Goal: Task Accomplishment & Management: Use online tool/utility

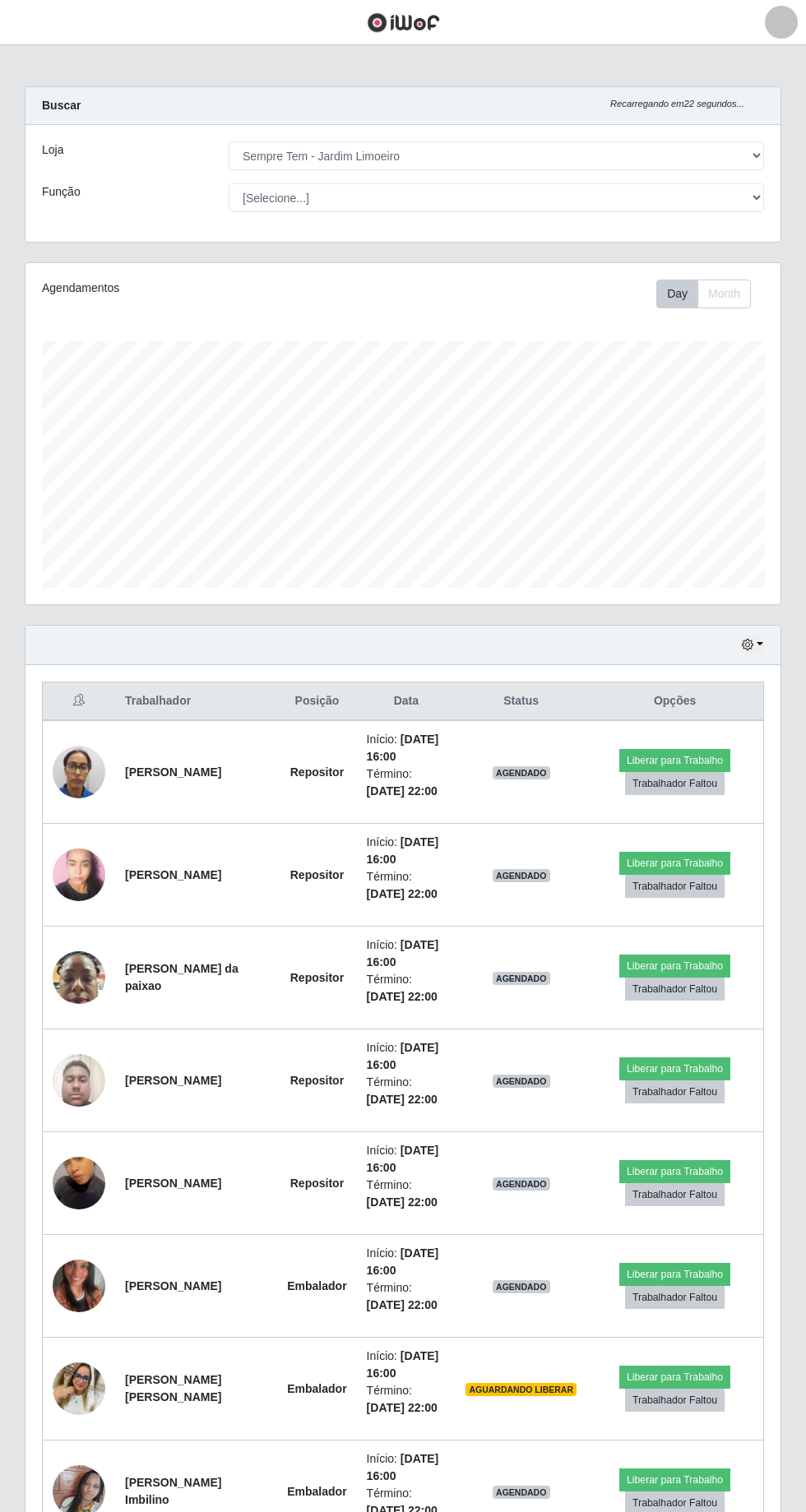
select select "508"
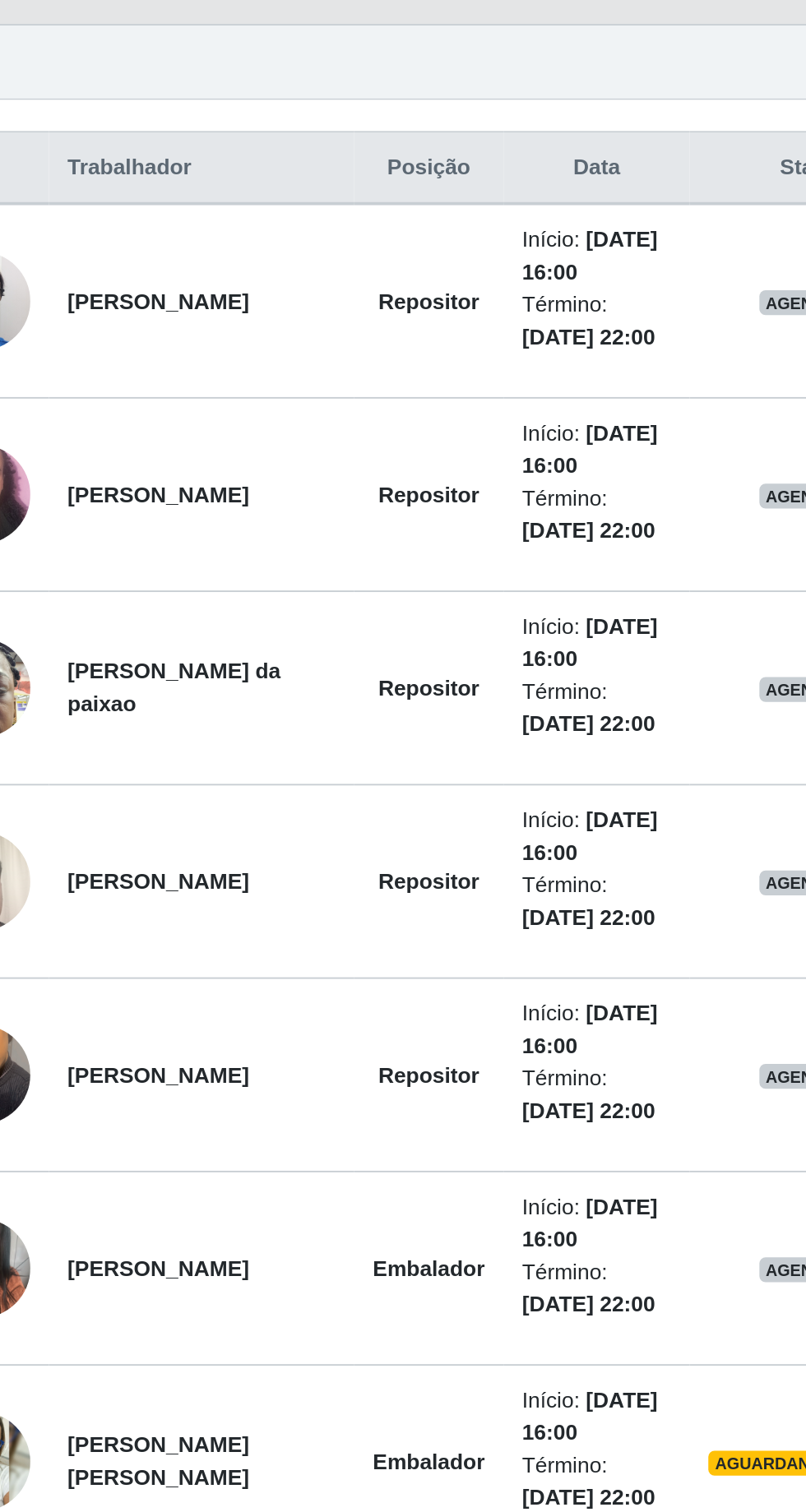
scroll to position [341, 755]
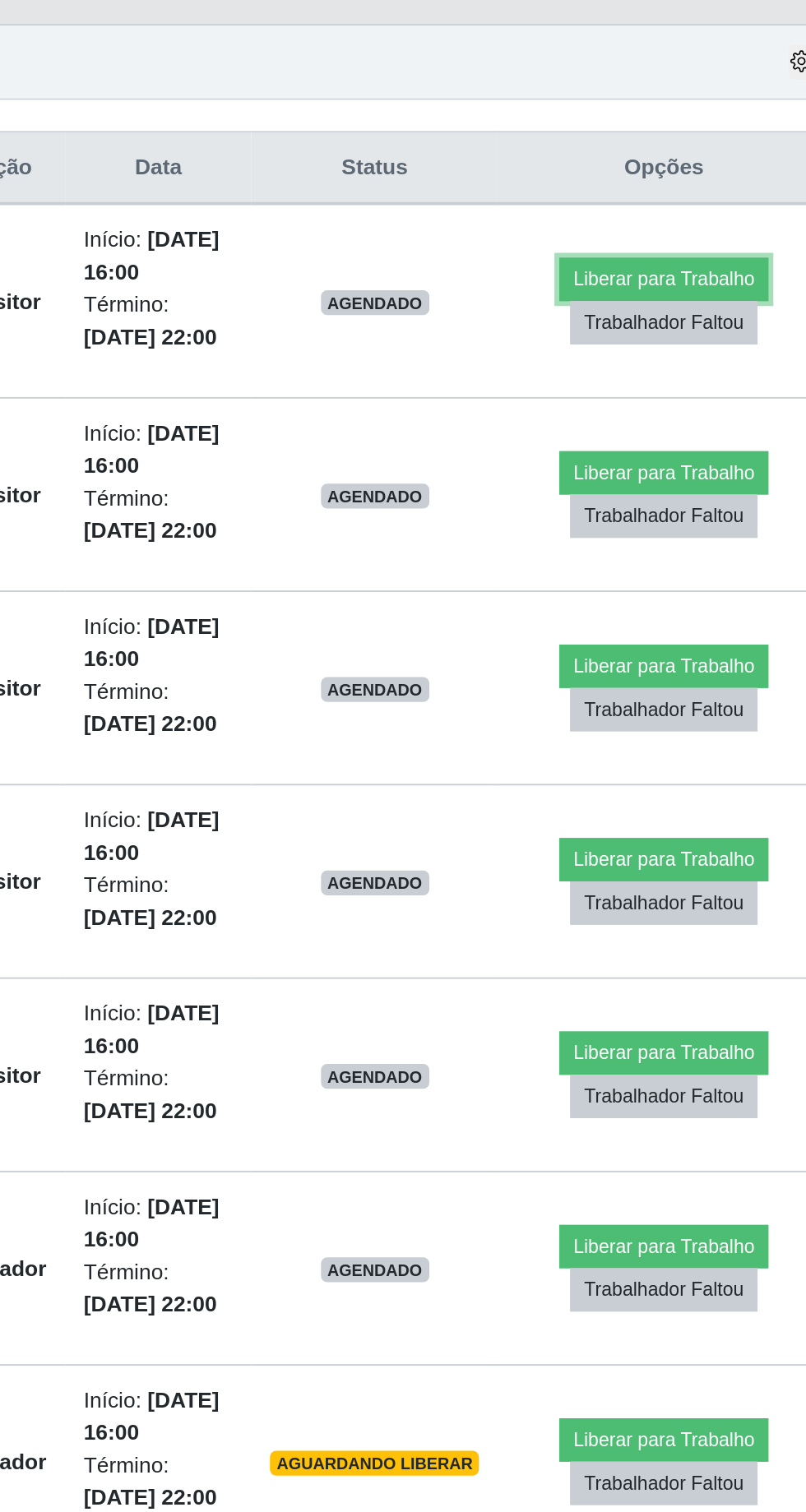
click at [662, 454] on button "Liberar para Trabalho" at bounding box center [675, 460] width 111 height 23
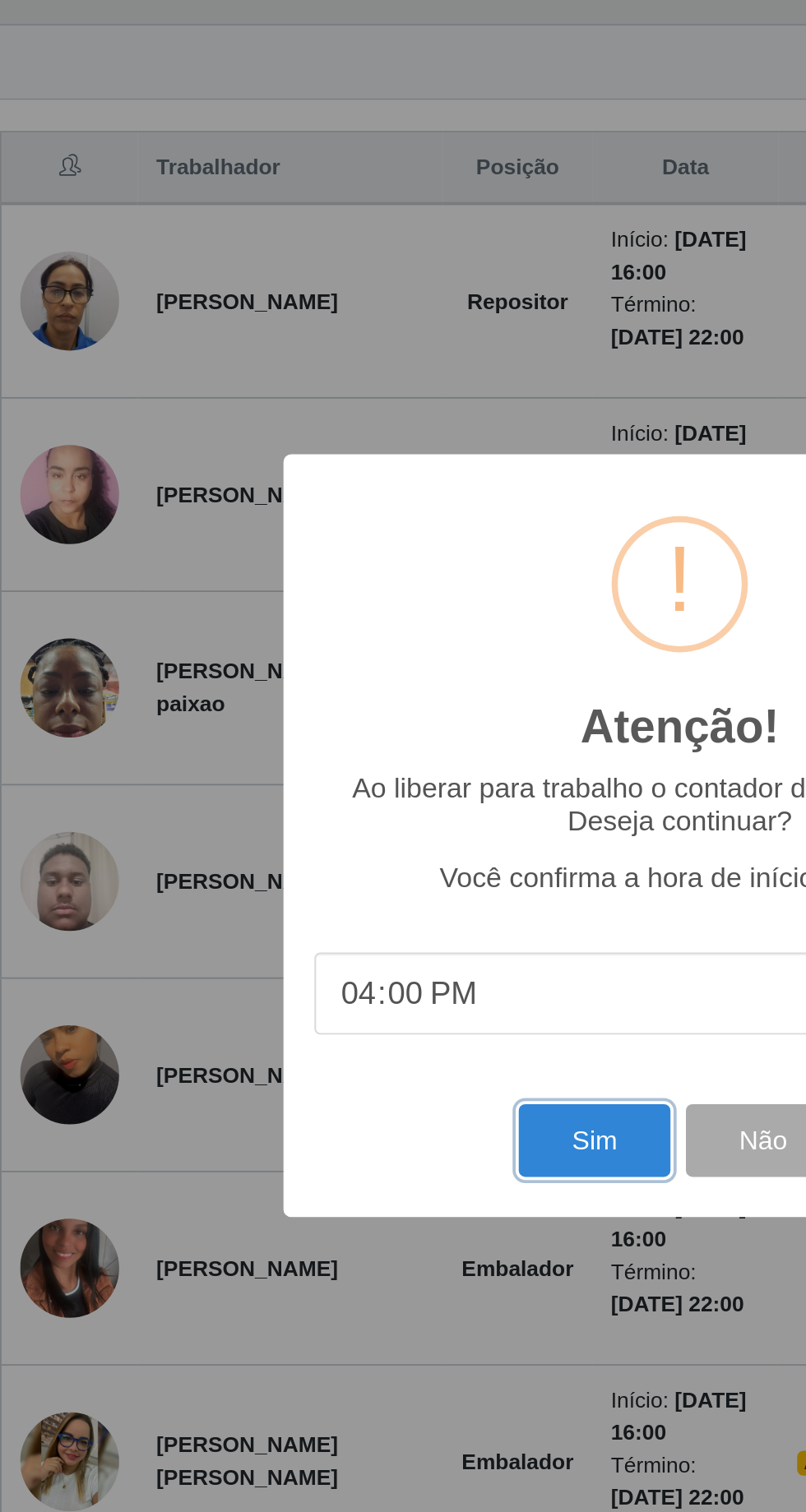
click at [348, 917] on button "Sim" at bounding box center [357, 918] width 80 height 38
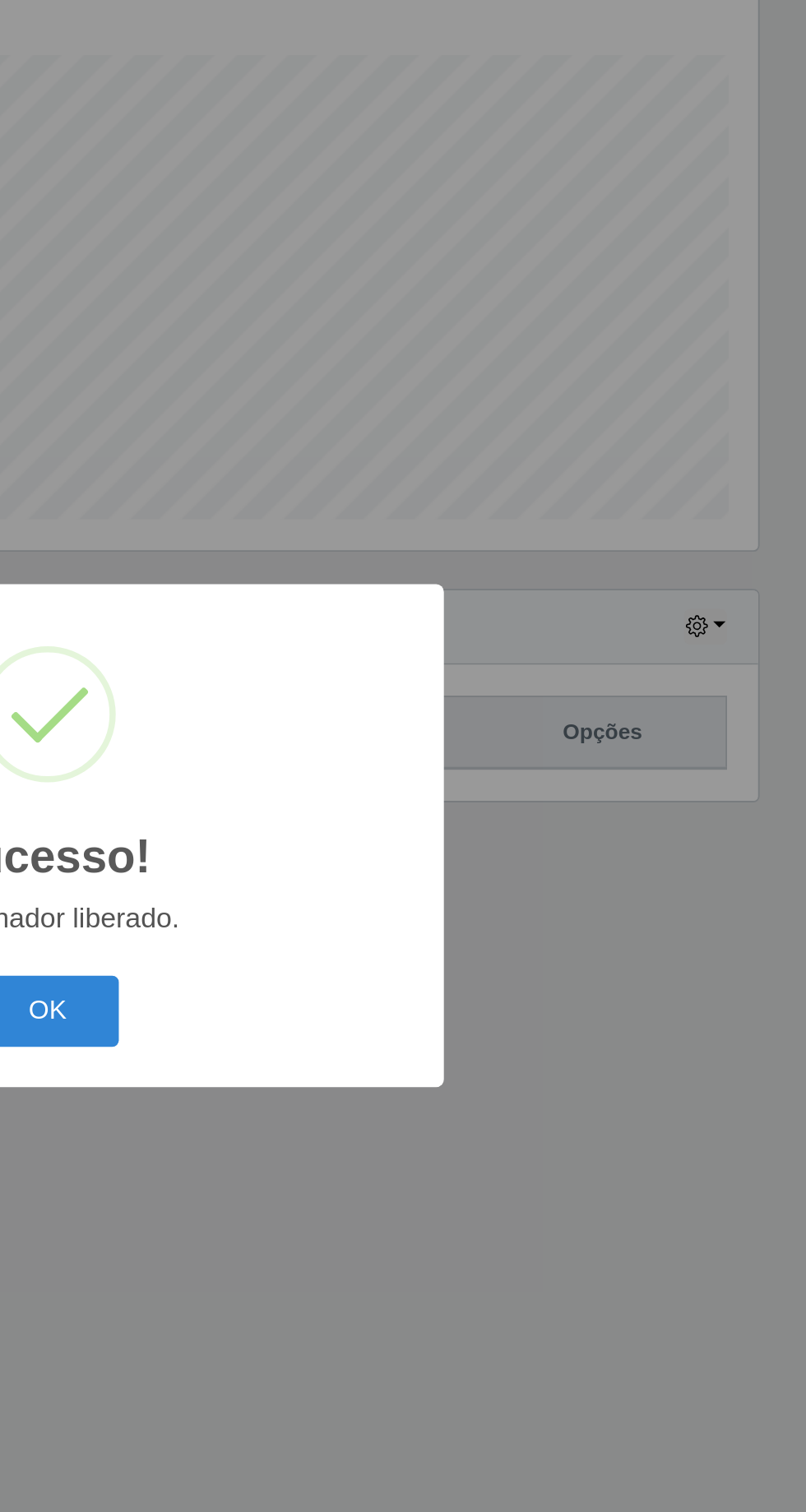
scroll to position [108, 0]
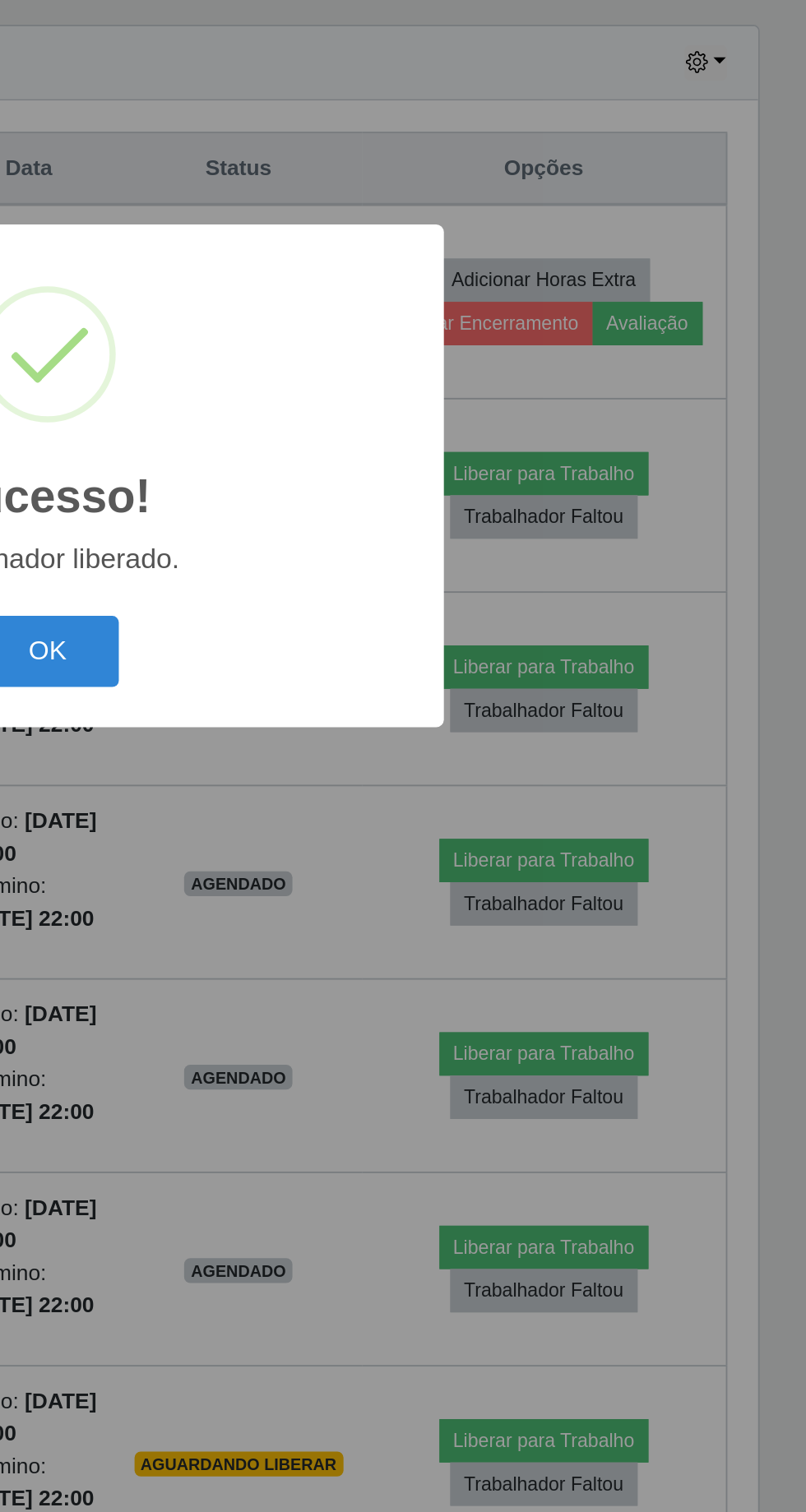
click at [413, 847] on button "OK" at bounding box center [404, 849] width 77 height 38
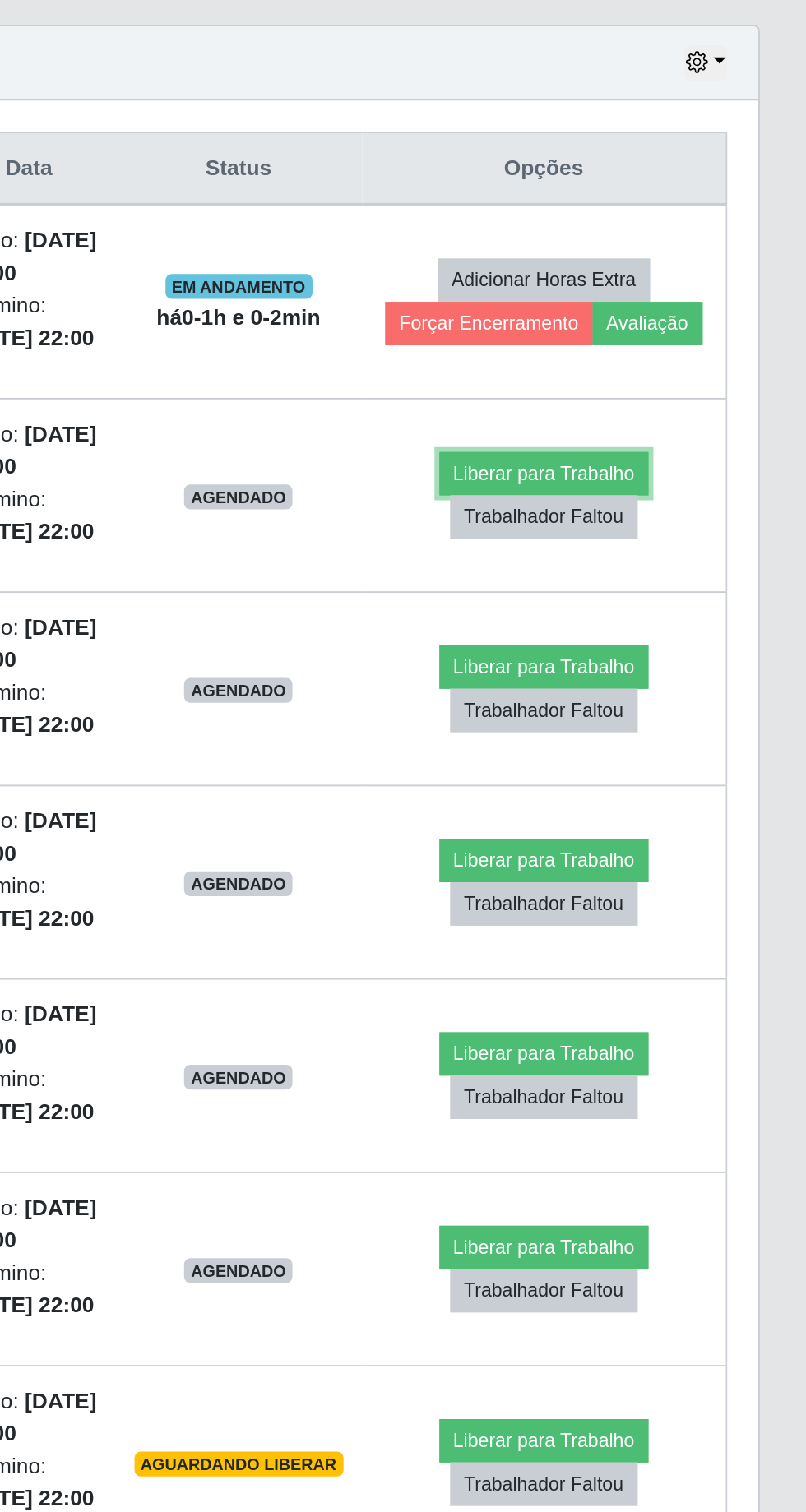
click at [654, 745] on button "Liberar para Trabalho" at bounding box center [666, 755] width 111 height 23
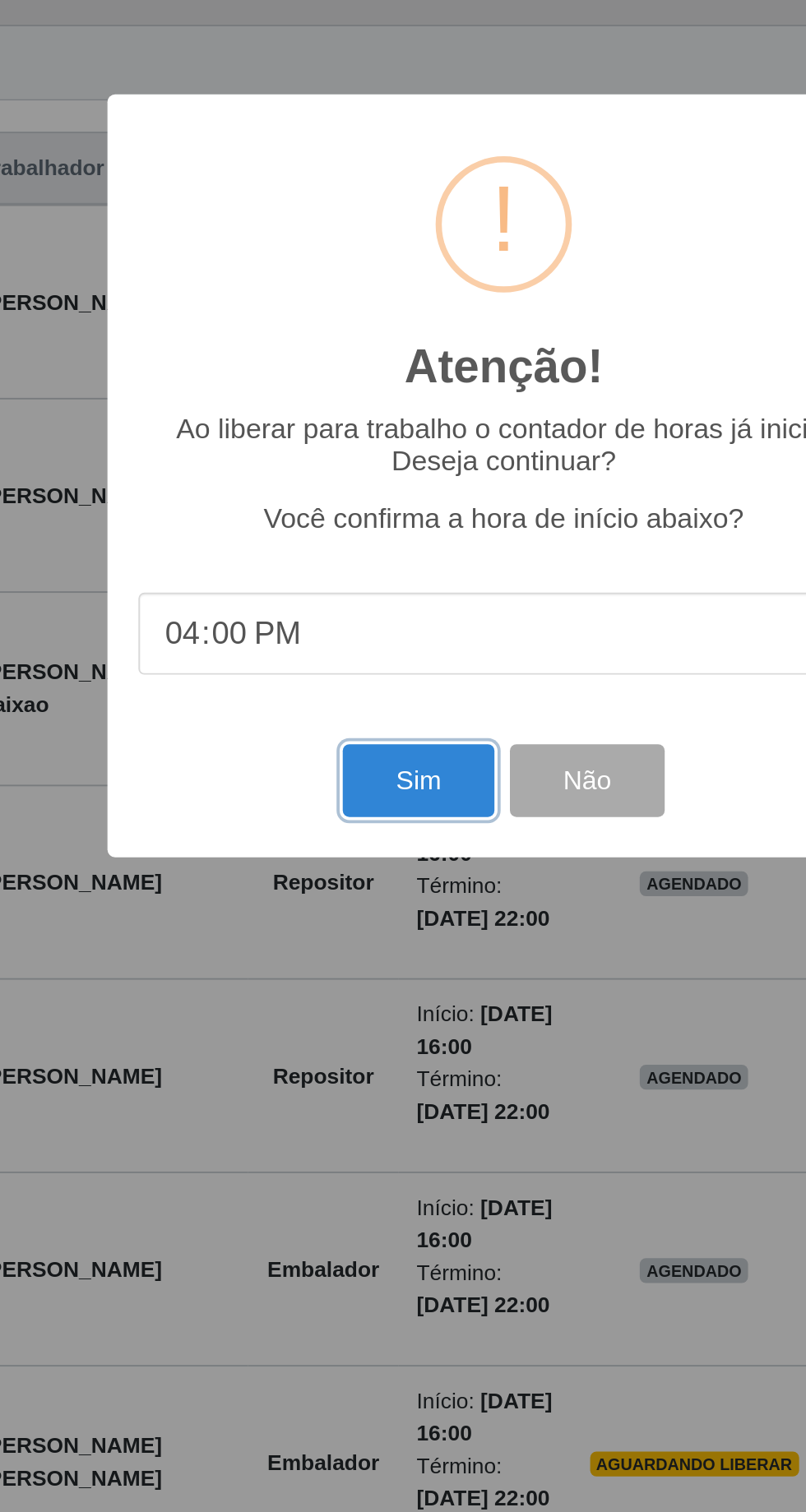
click at [343, 916] on button "Sim" at bounding box center [357, 918] width 80 height 38
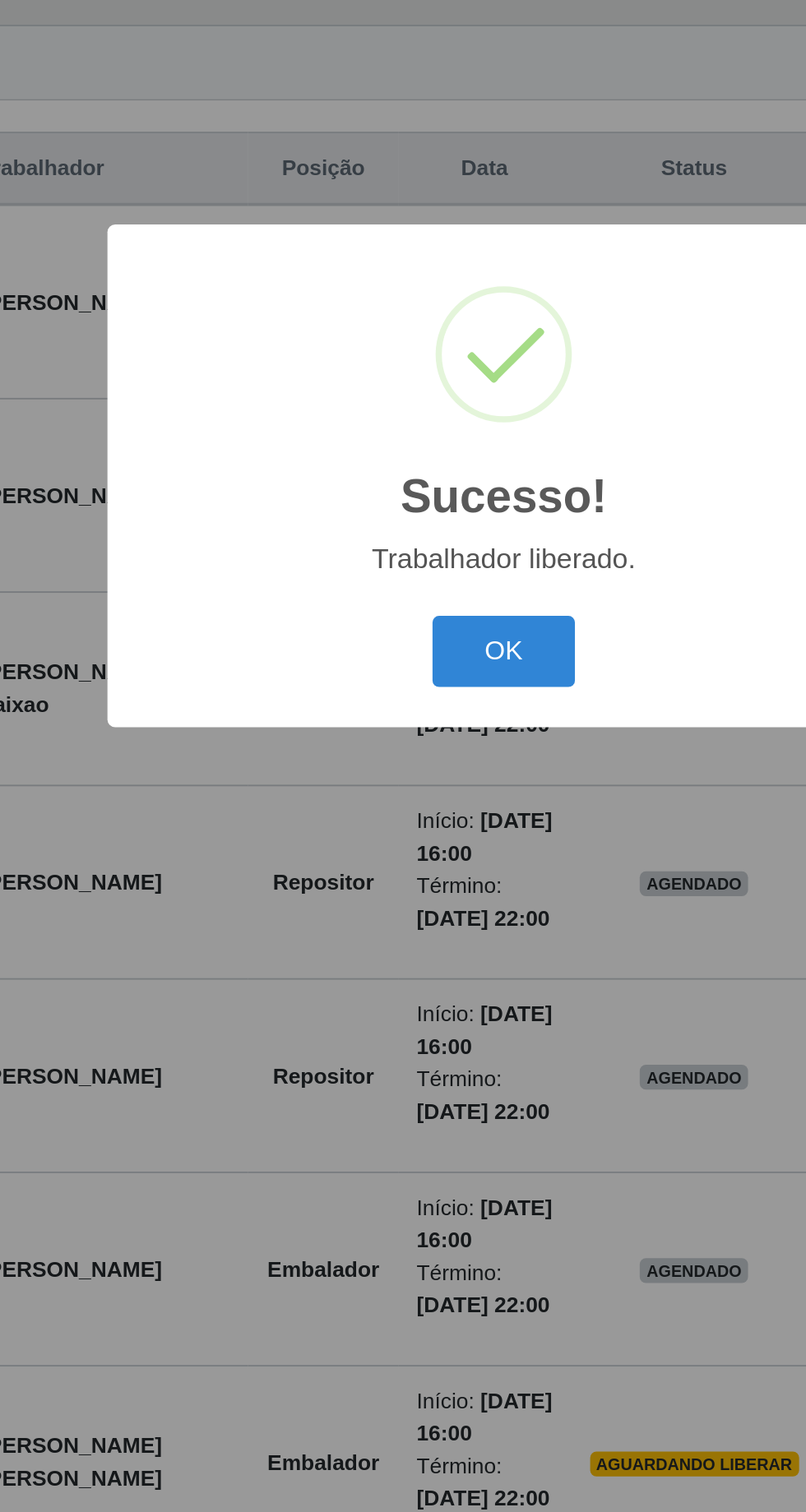
click at [403, 847] on button "OK" at bounding box center [404, 849] width 77 height 38
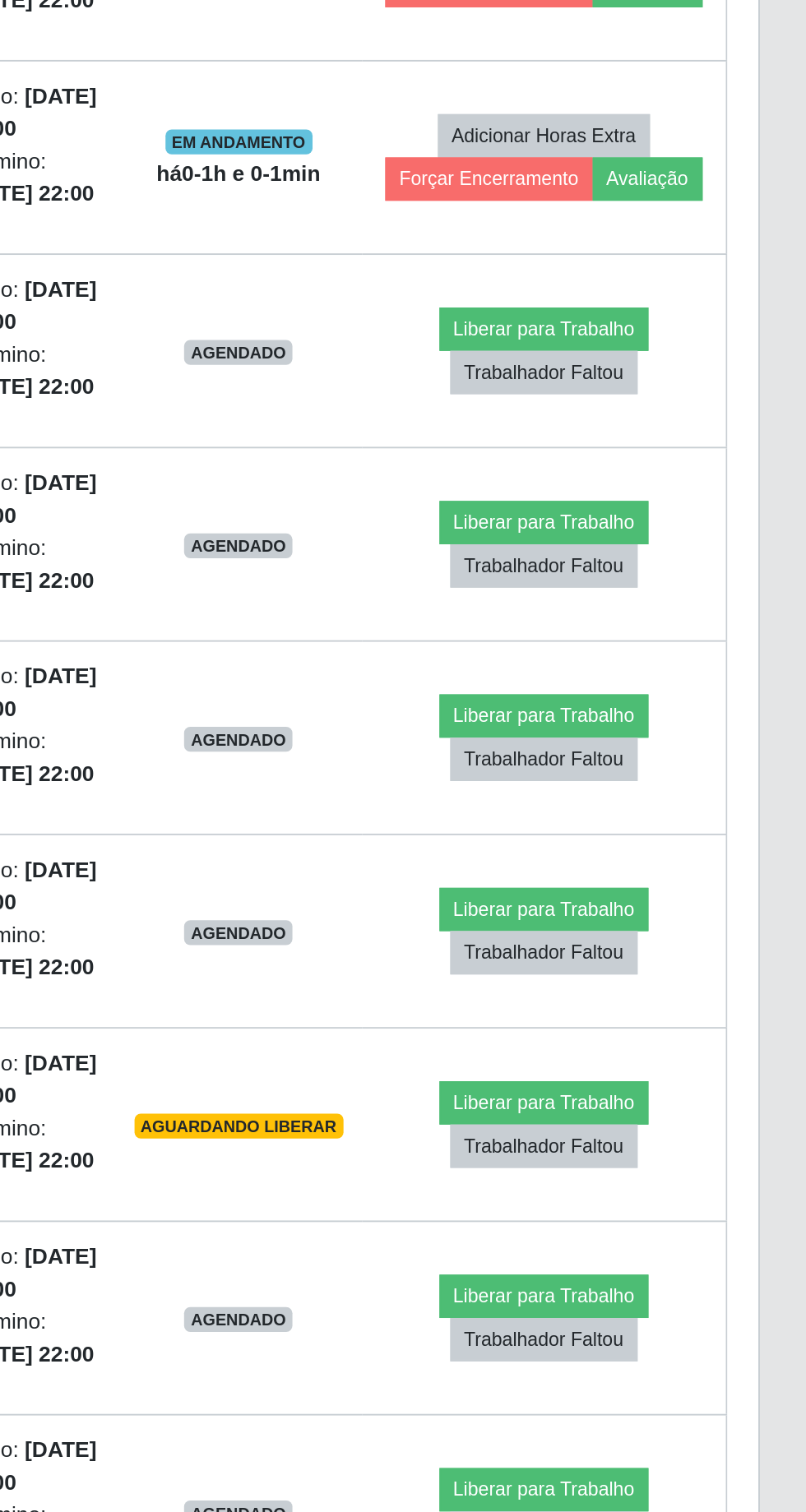
scroll to position [259, 0]
click at [669, 906] on button "Liberar para Trabalho" at bounding box center [666, 912] width 111 height 23
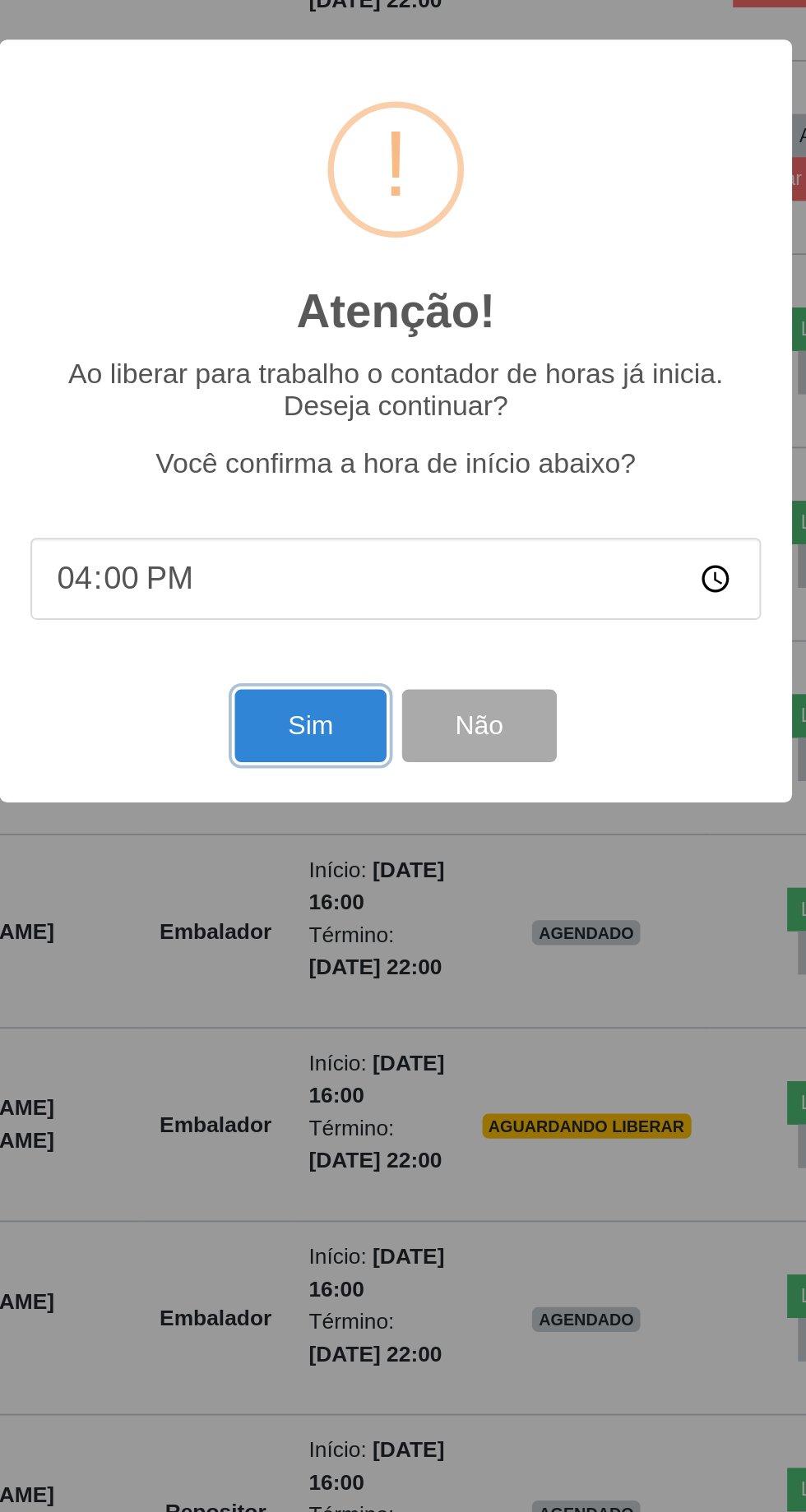
click at [354, 919] on button "Sim" at bounding box center [357, 918] width 80 height 38
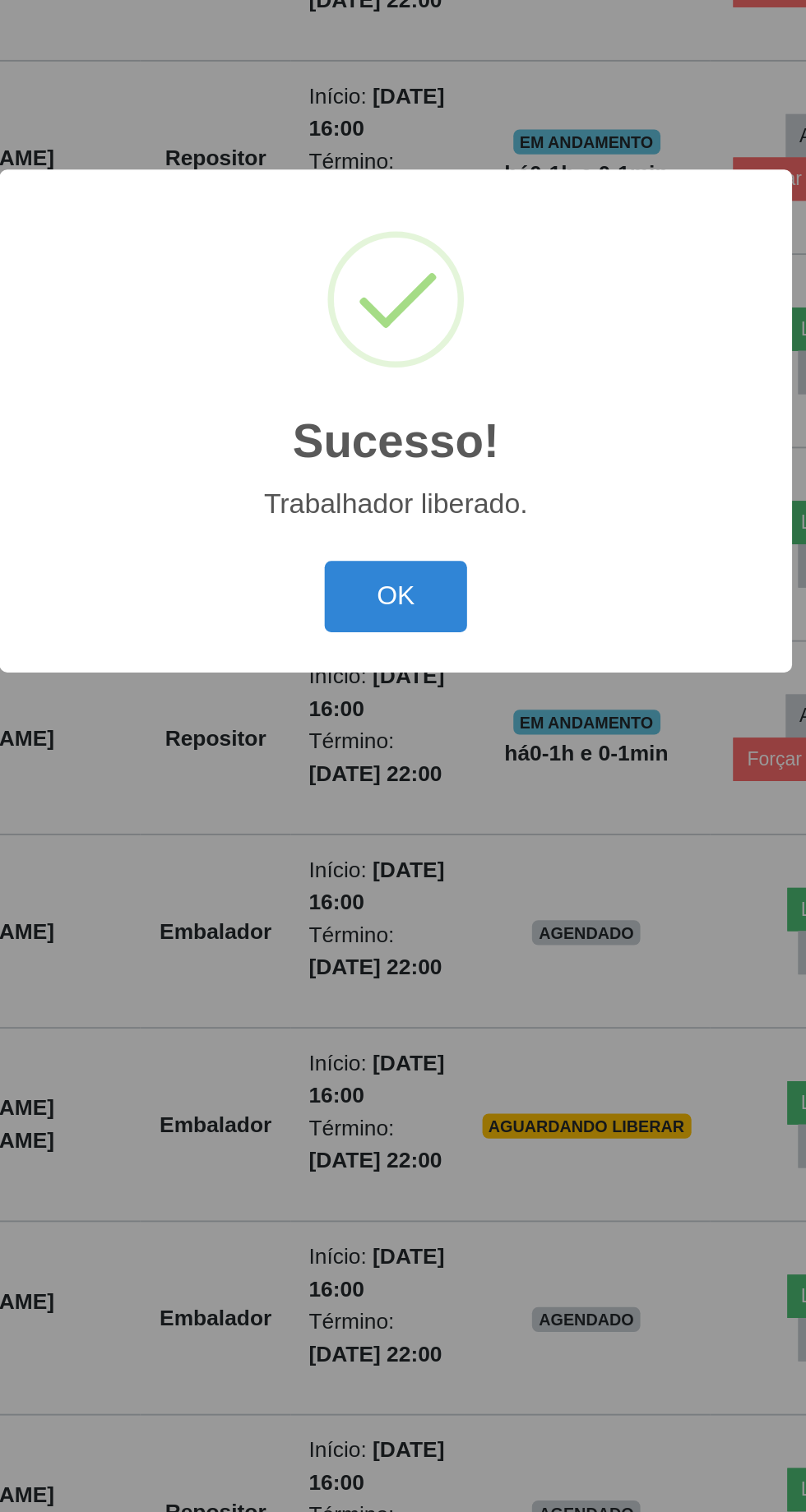
scroll to position [108, 0]
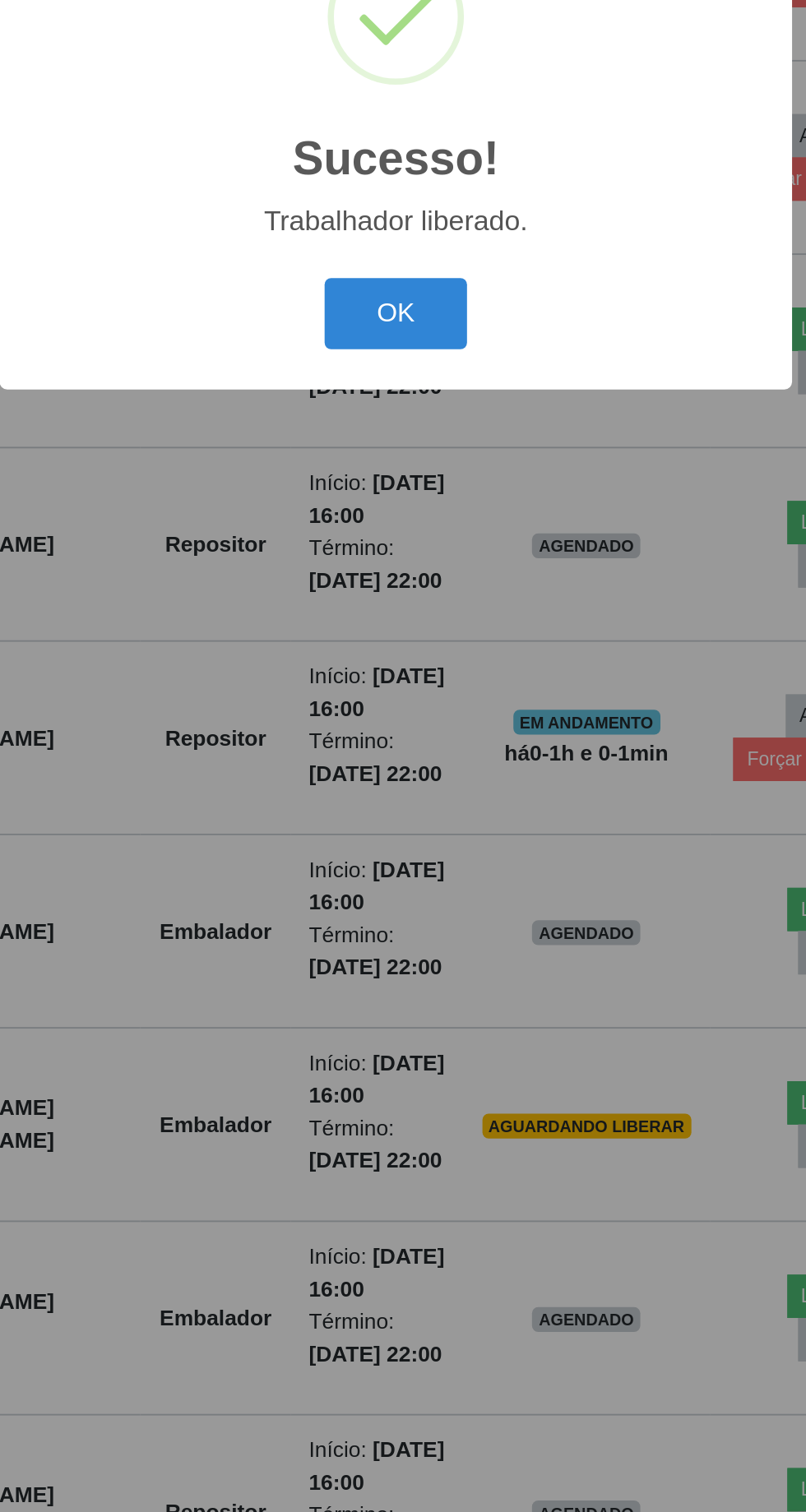
click at [410, 858] on button "OK" at bounding box center [404, 849] width 77 height 38
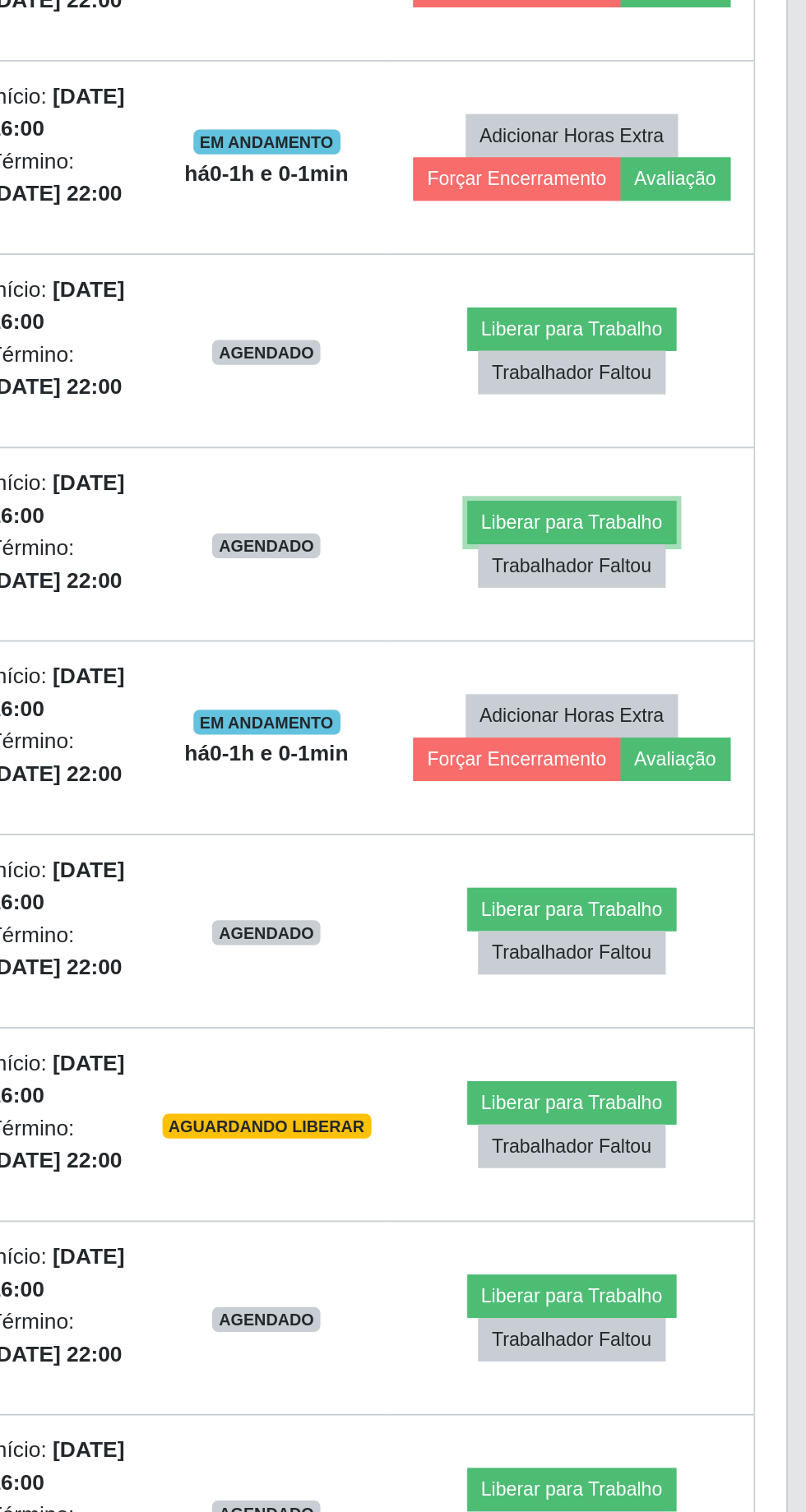
click at [659, 951] on button "Liberar para Trabalho" at bounding box center [666, 960] width 111 height 23
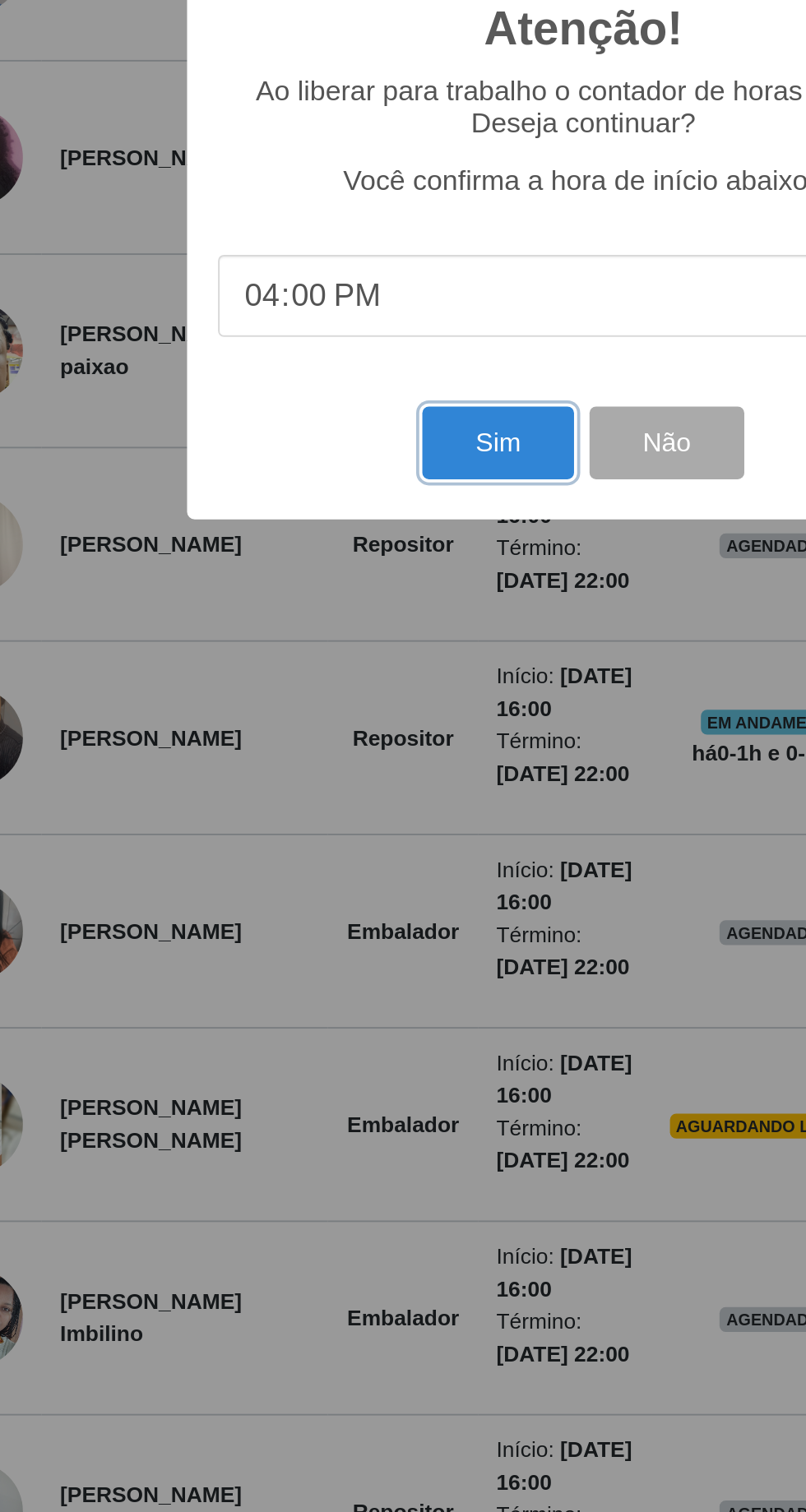
click at [368, 916] on button "Sim" at bounding box center [357, 918] width 80 height 38
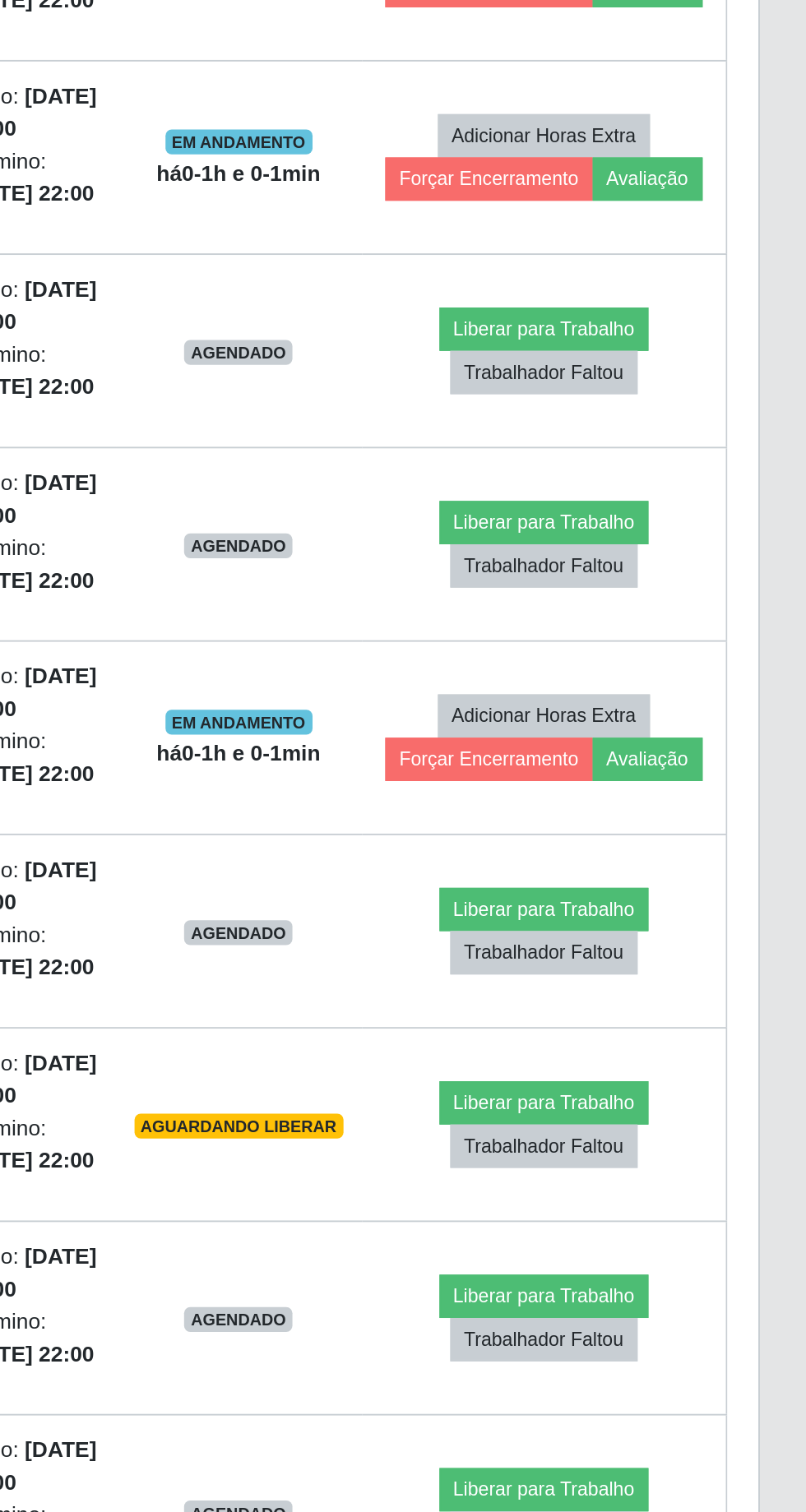
scroll to position [0, 0]
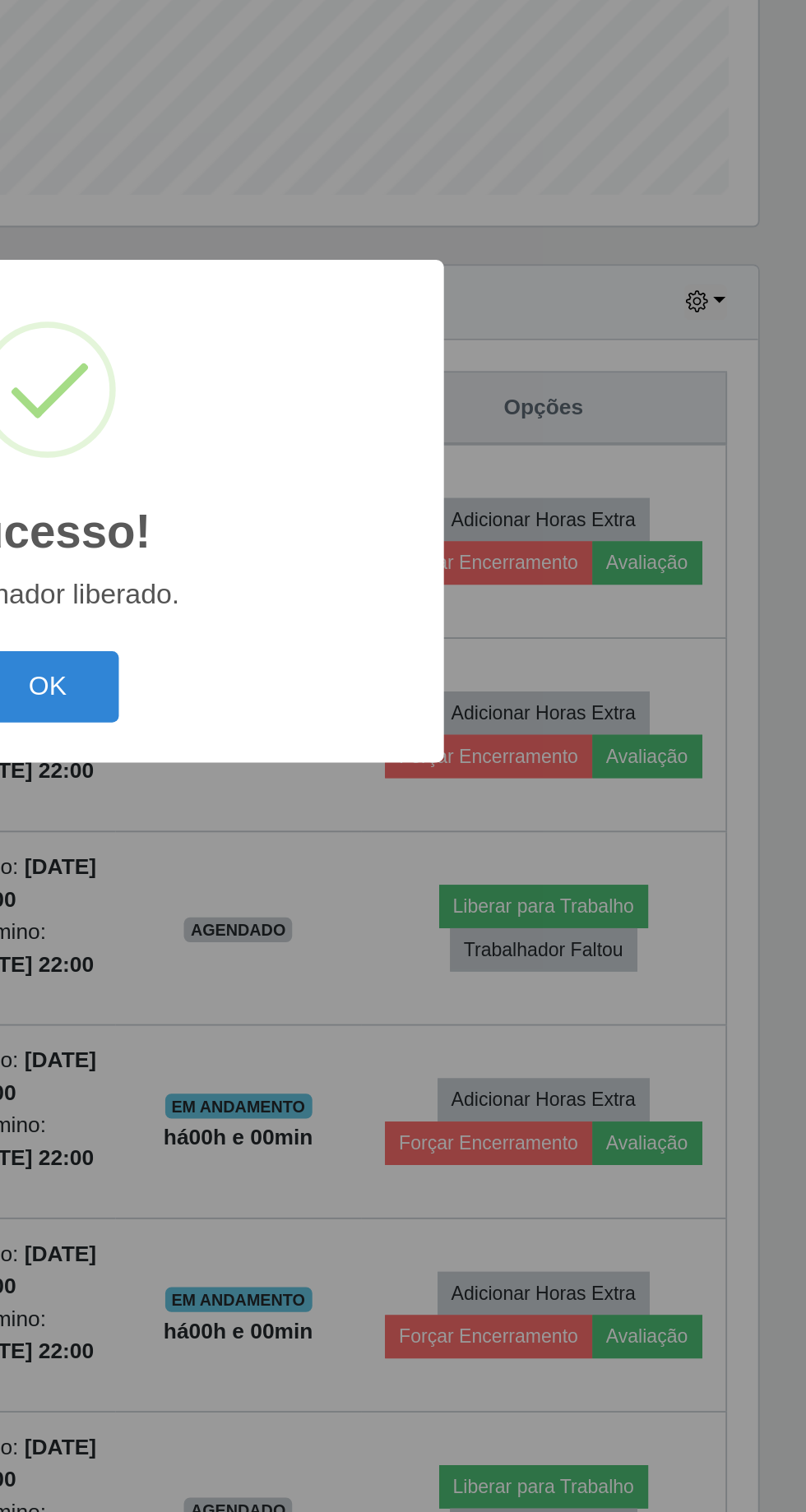
click at [425, 858] on button "OK" at bounding box center [404, 849] width 77 height 38
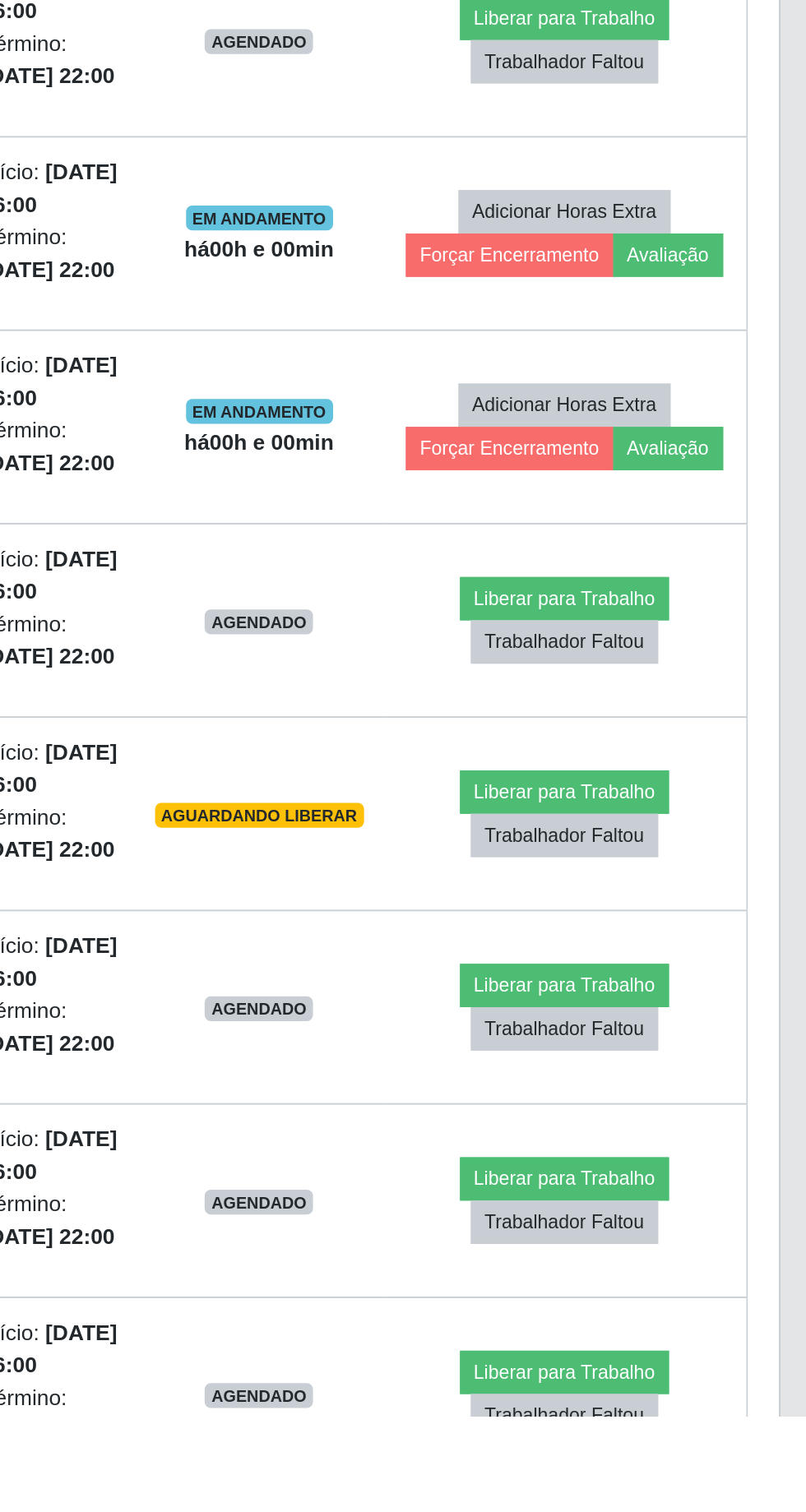
scroll to position [197, 0]
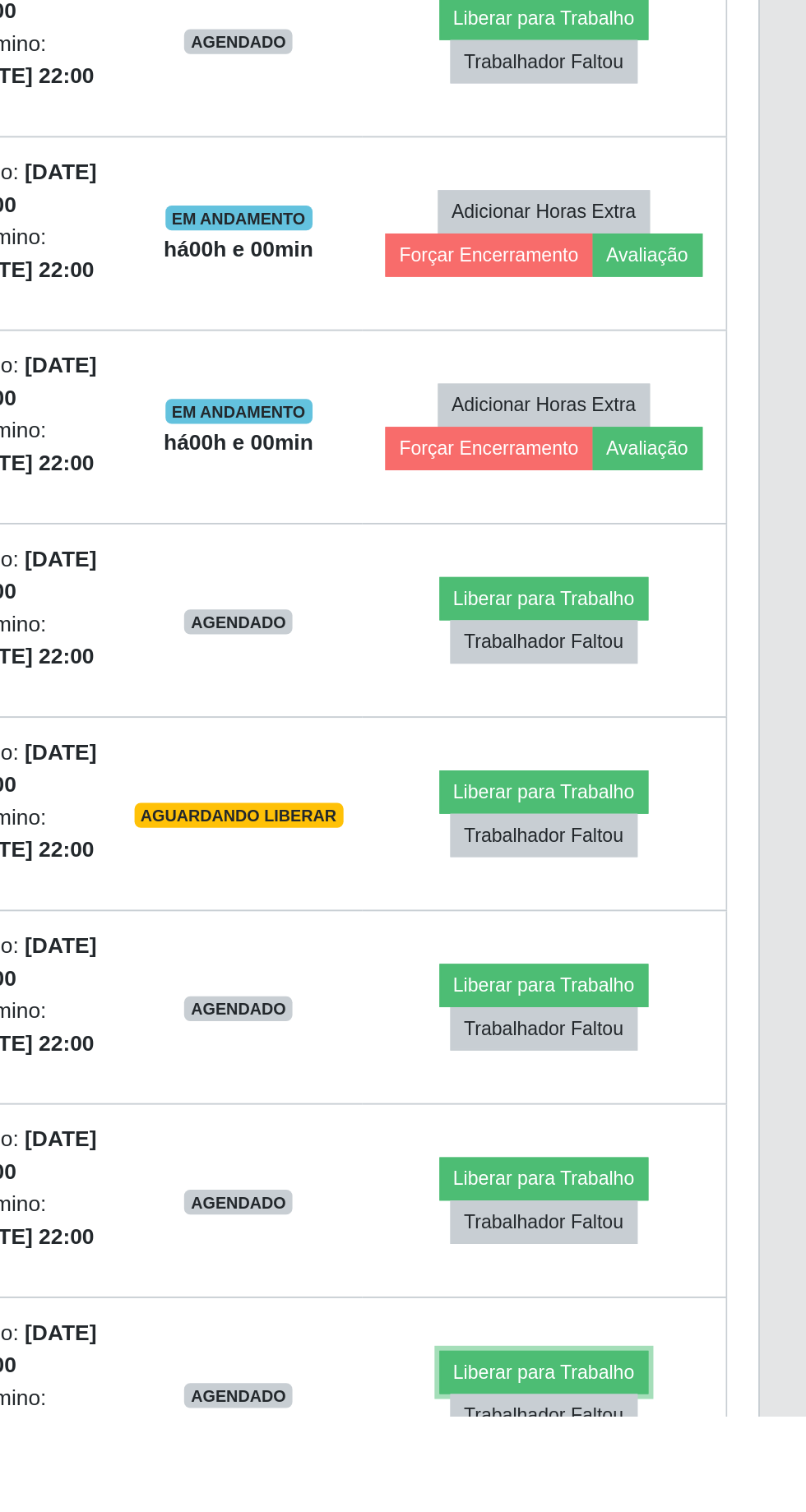
click at [666, 1480] on button "Liberar para Trabalho" at bounding box center [666, 1488] width 111 height 23
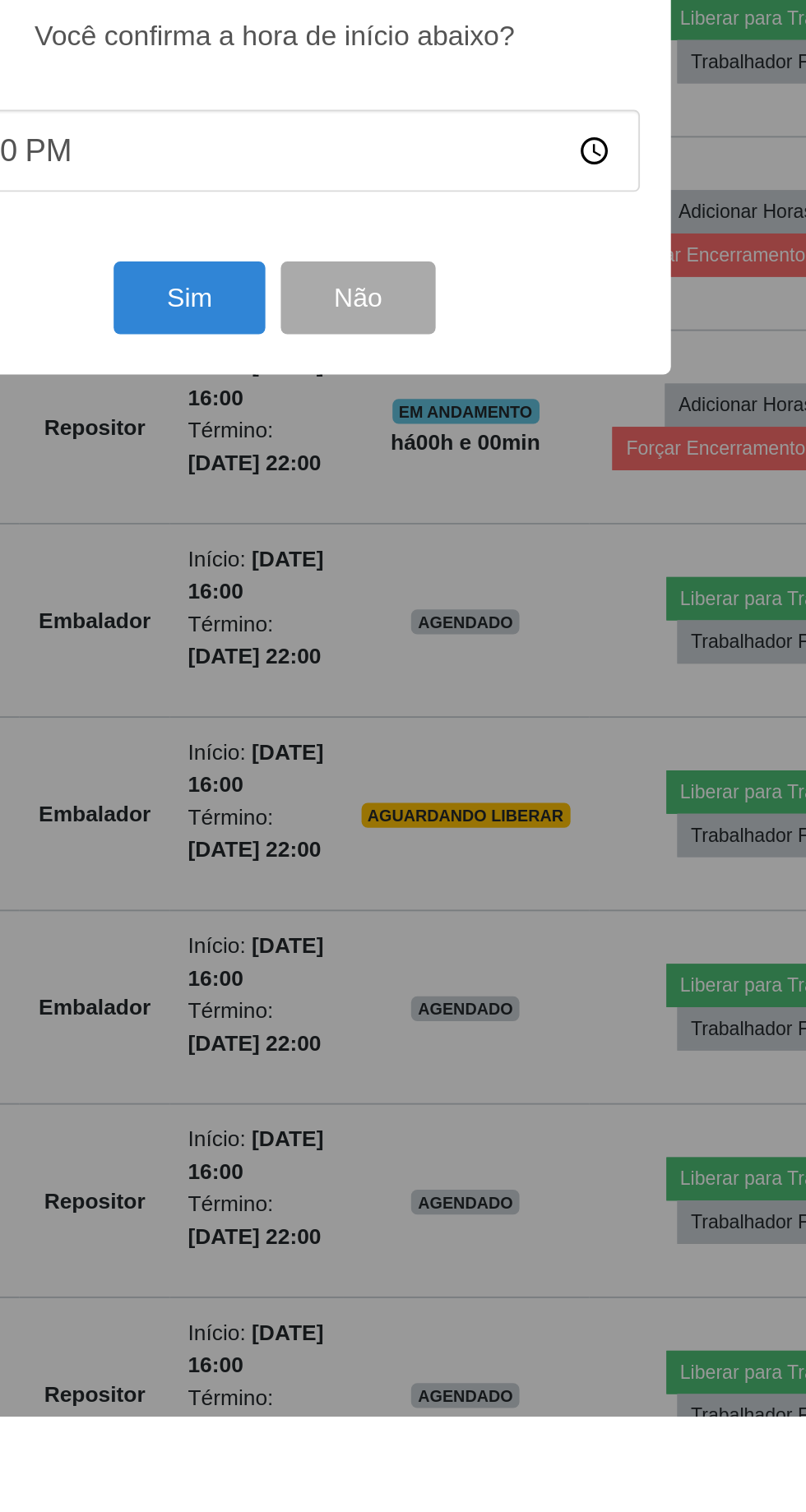
scroll to position [248, 0]
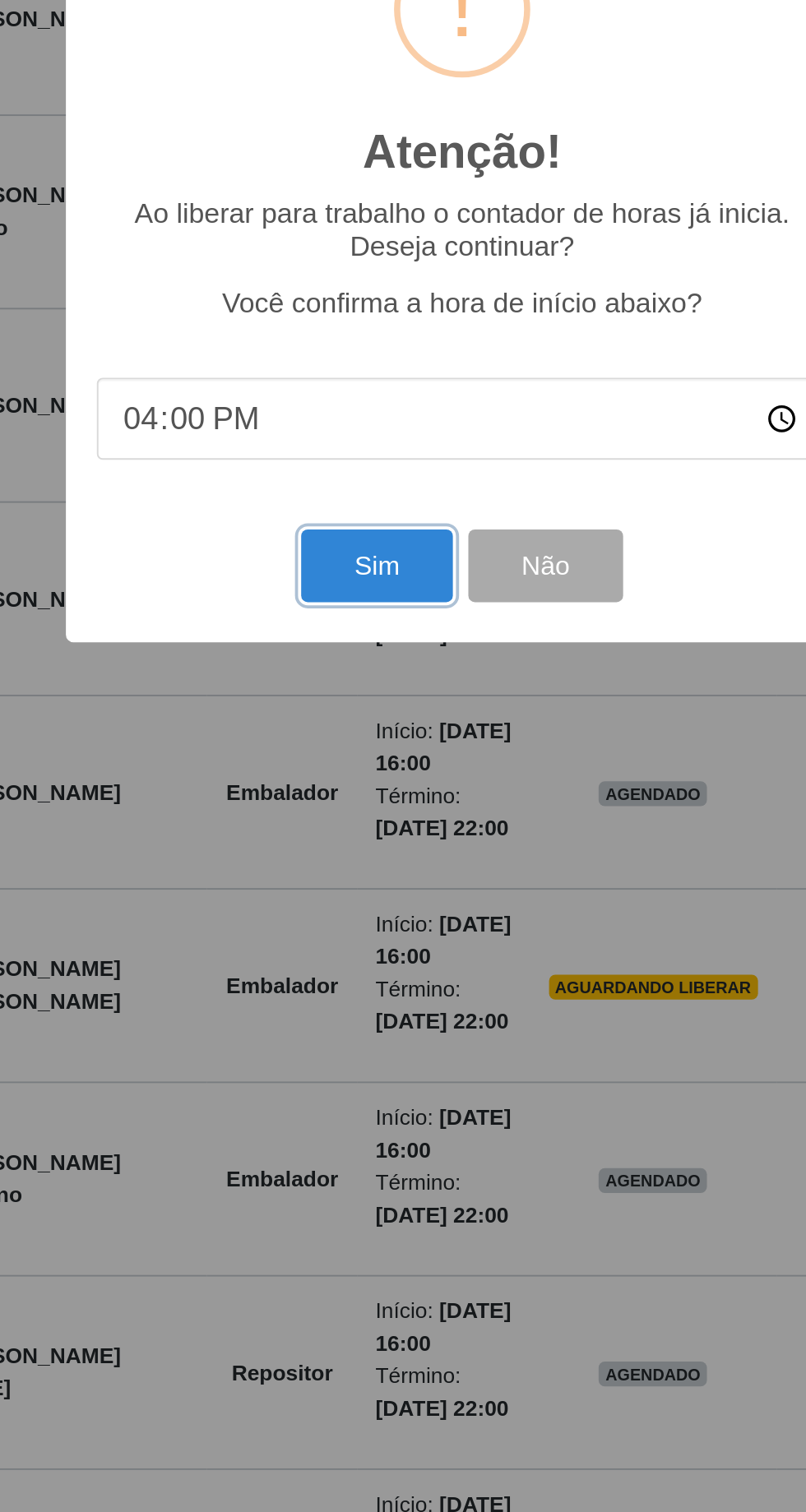
click at [356, 918] on button "Sim" at bounding box center [357, 918] width 80 height 38
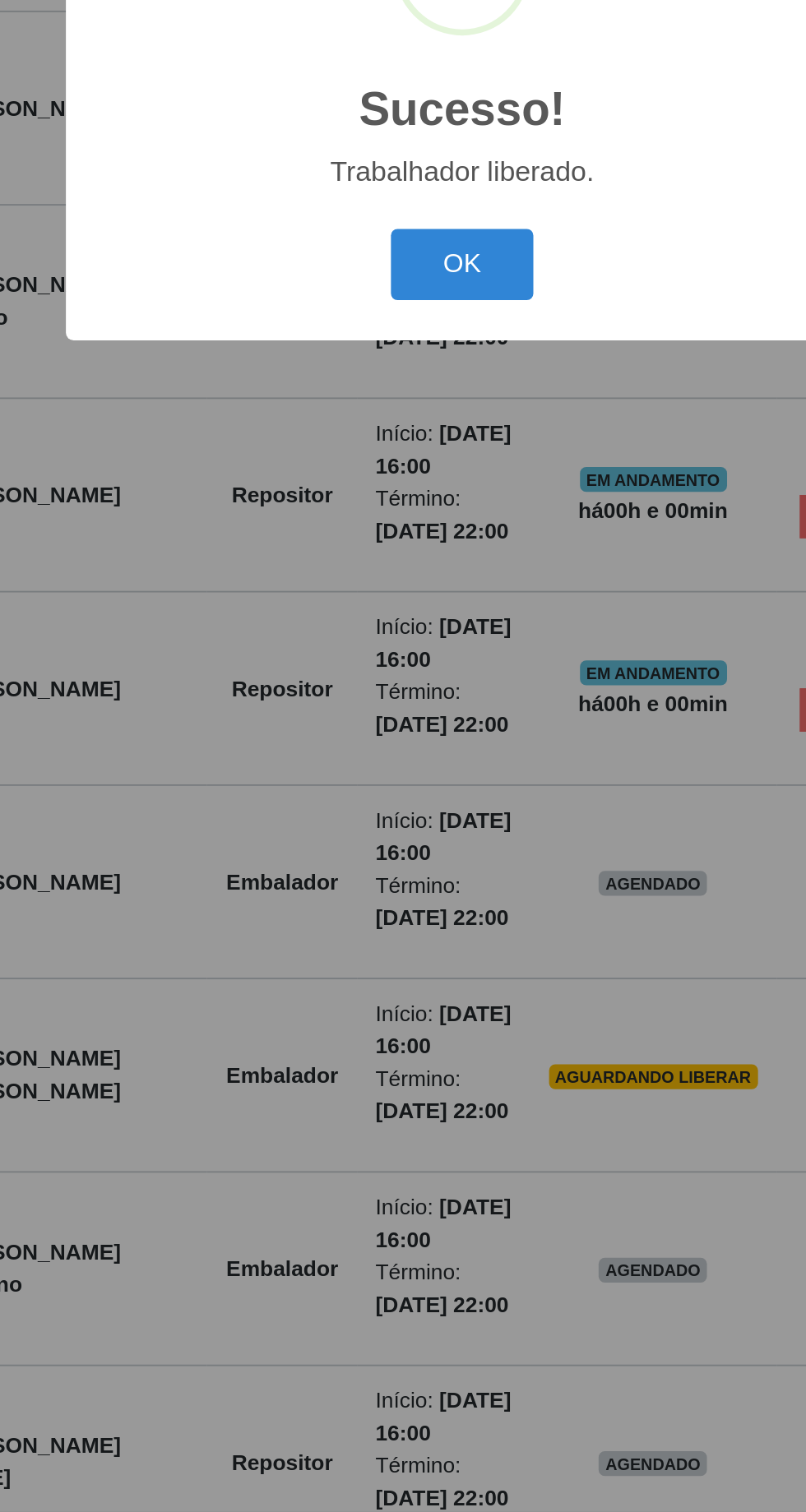
scroll to position [108, 0]
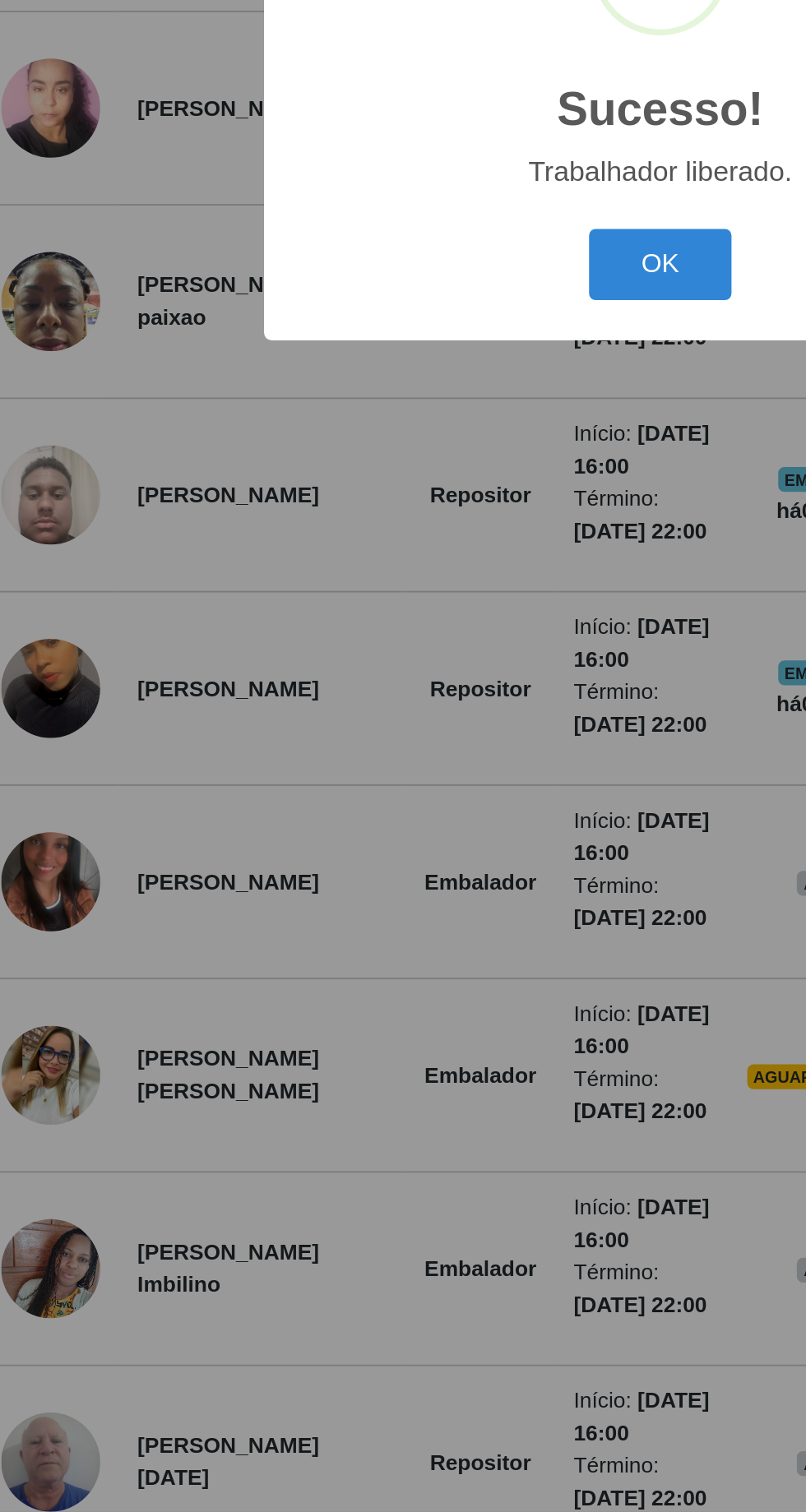
click at [406, 859] on button "OK" at bounding box center [404, 849] width 77 height 38
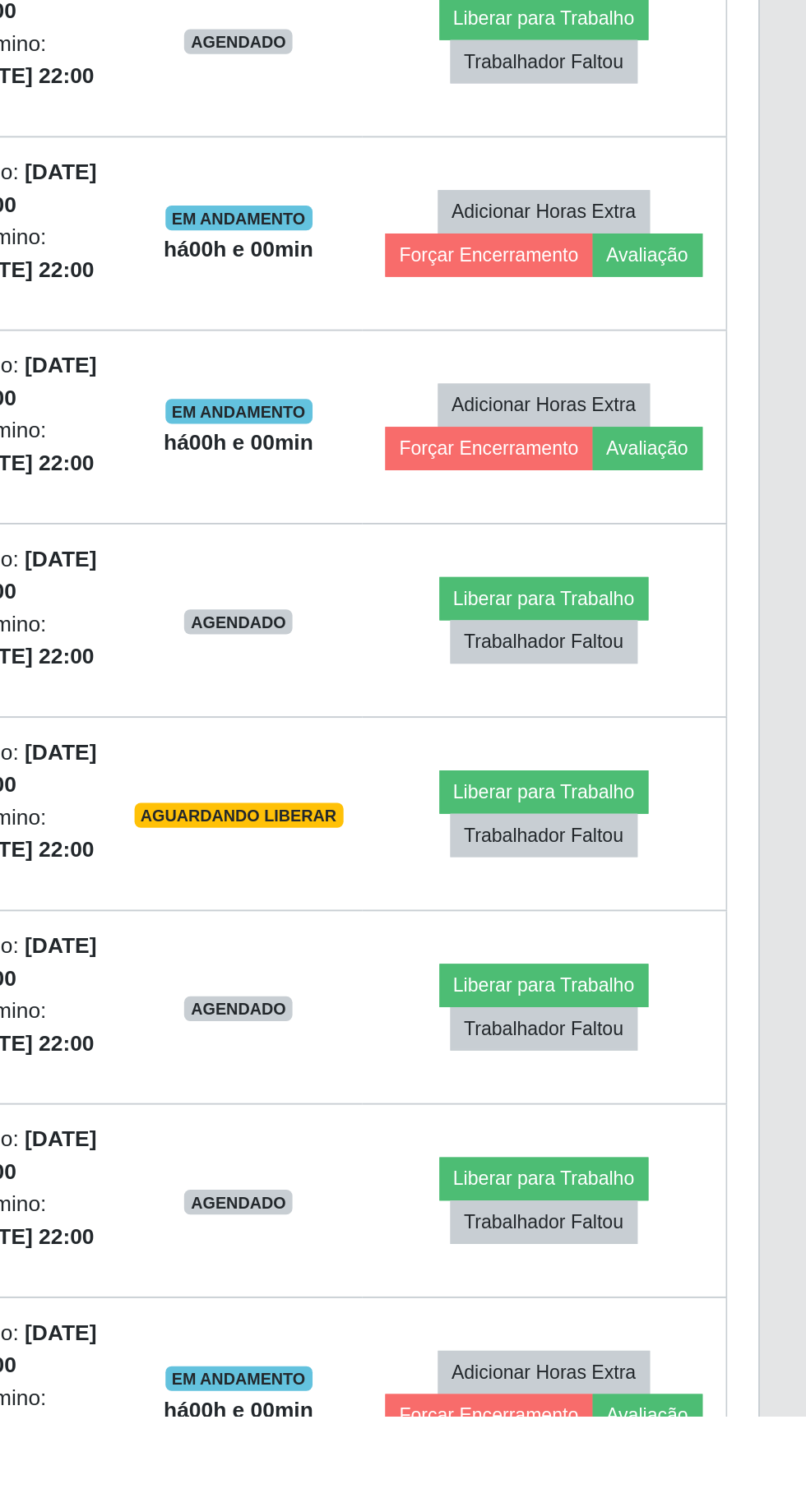
scroll to position [197, 0]
click at [654, 1380] on button "Liberar para Trabalho" at bounding box center [666, 1386] width 111 height 23
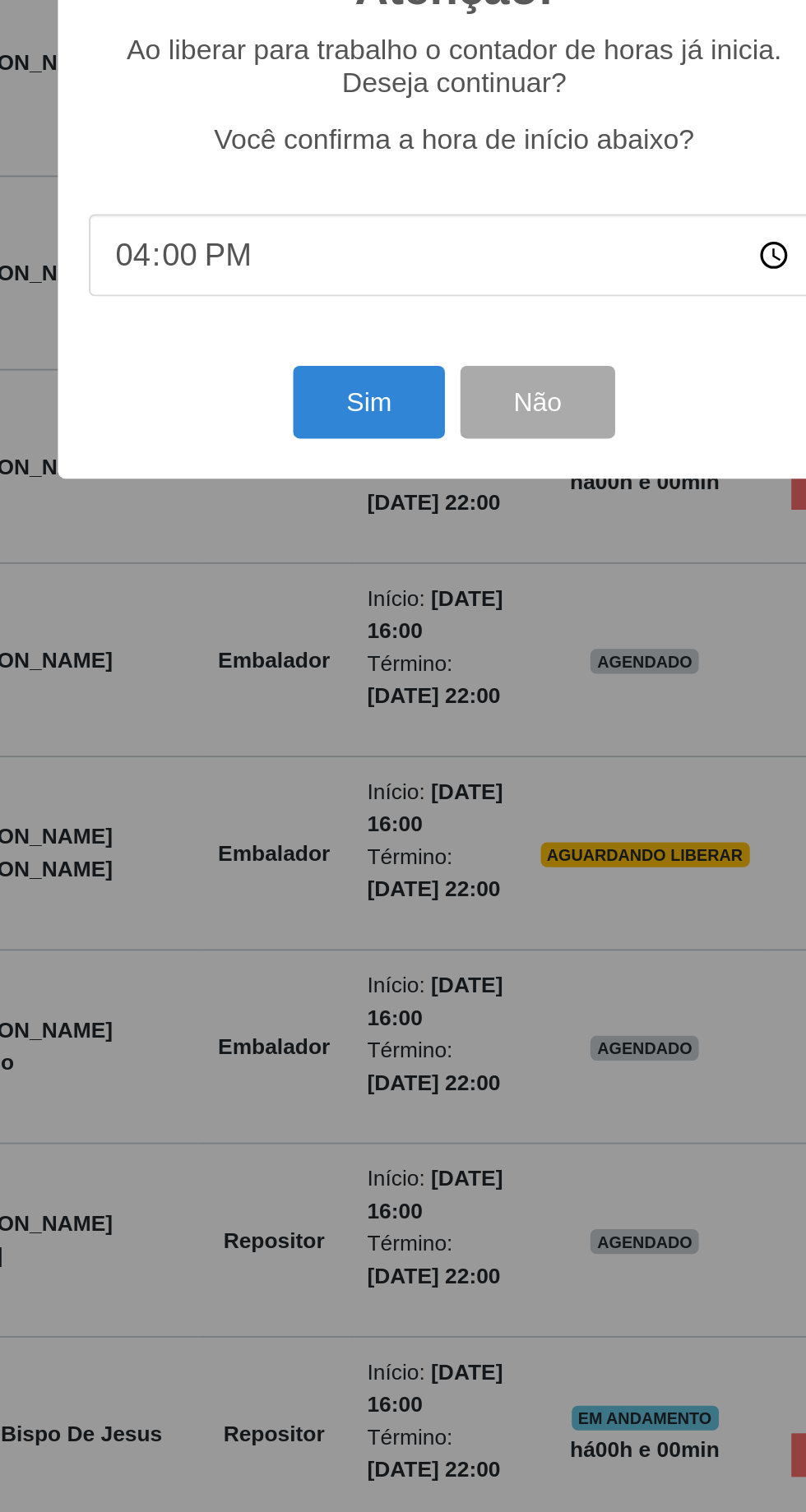
scroll to position [231, 0]
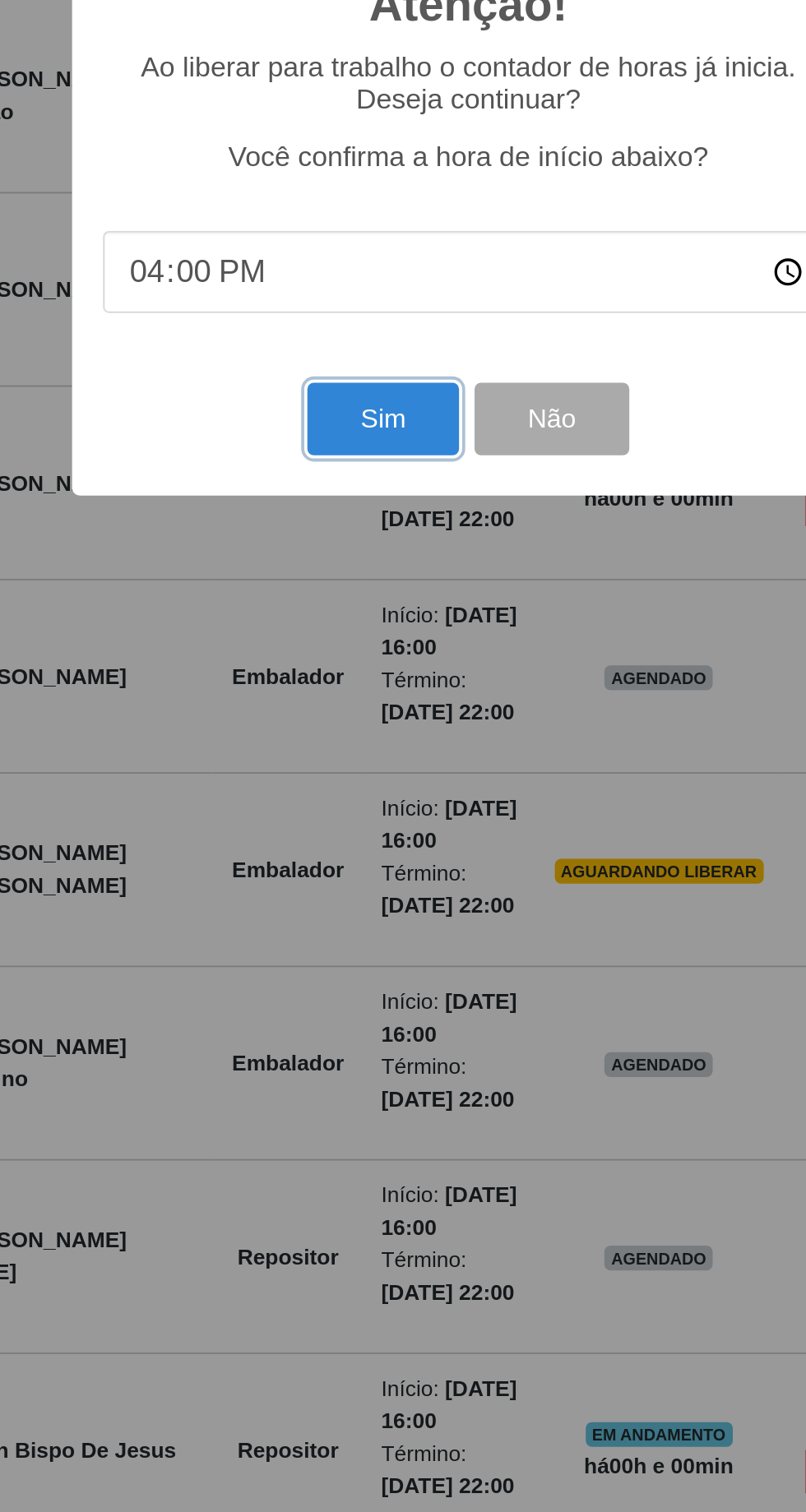
click at [337, 920] on button "Sim" at bounding box center [357, 918] width 80 height 38
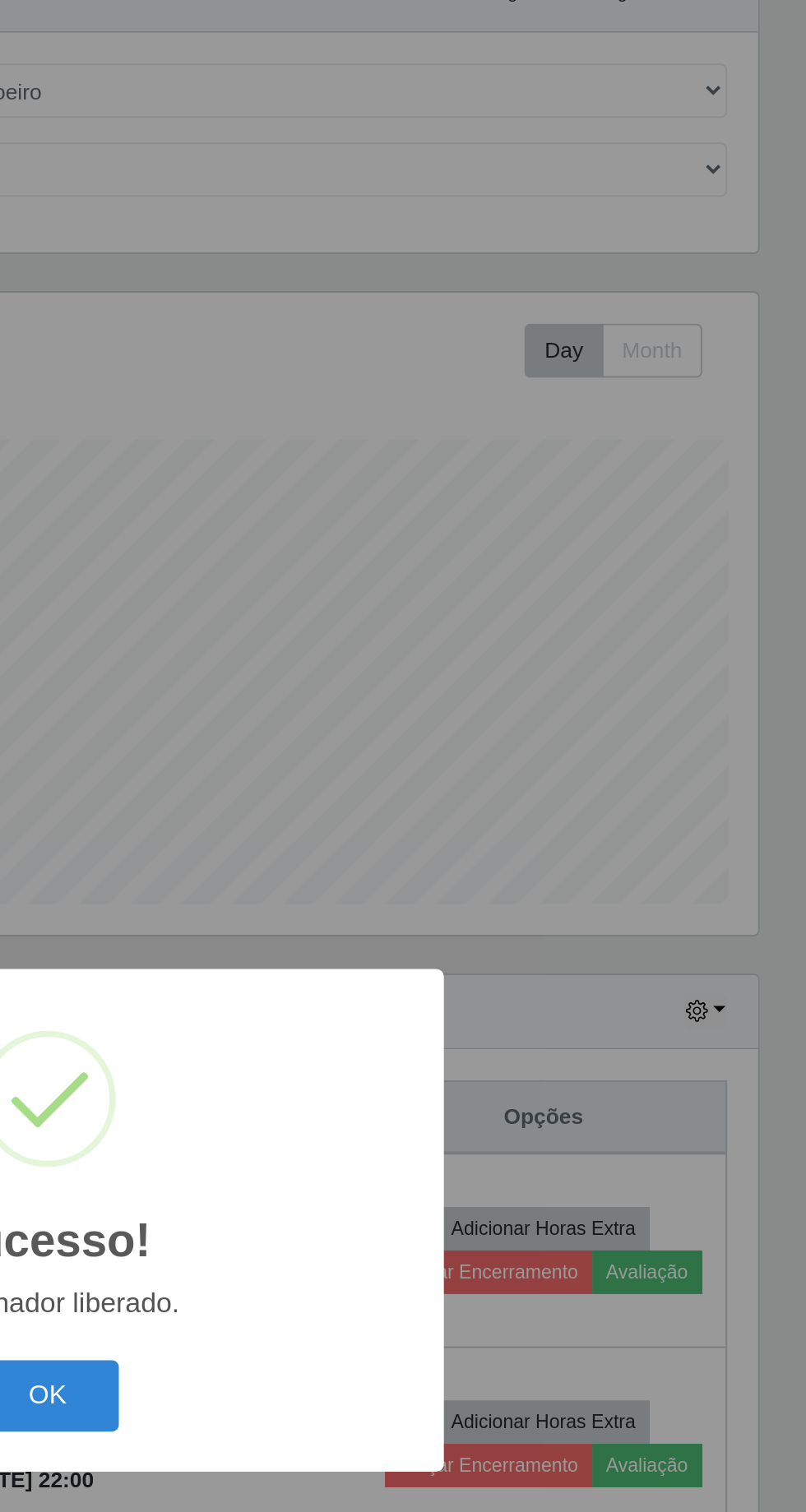
click at [410, 844] on button "OK" at bounding box center [404, 849] width 77 height 38
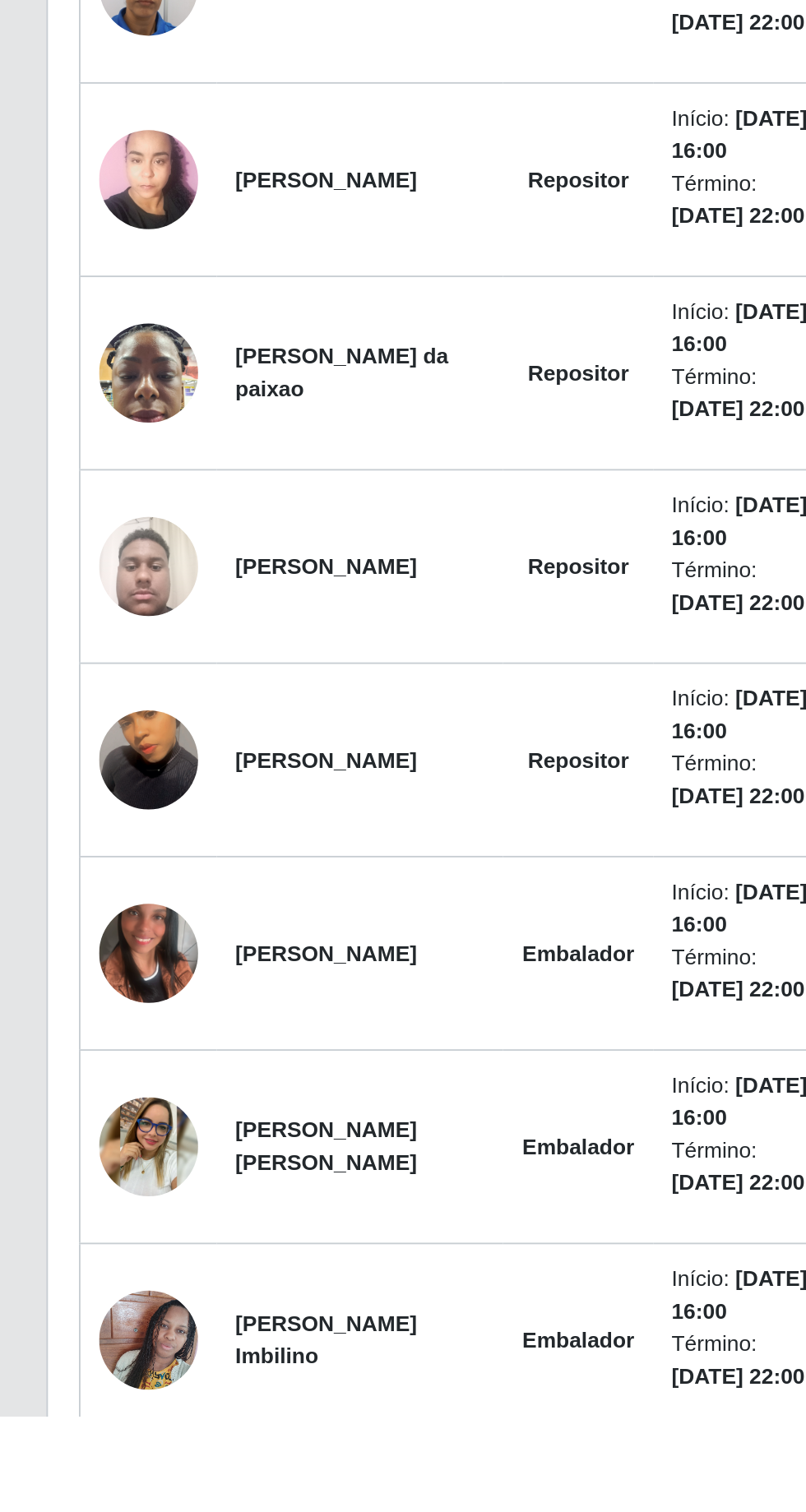
scroll to position [21, 0]
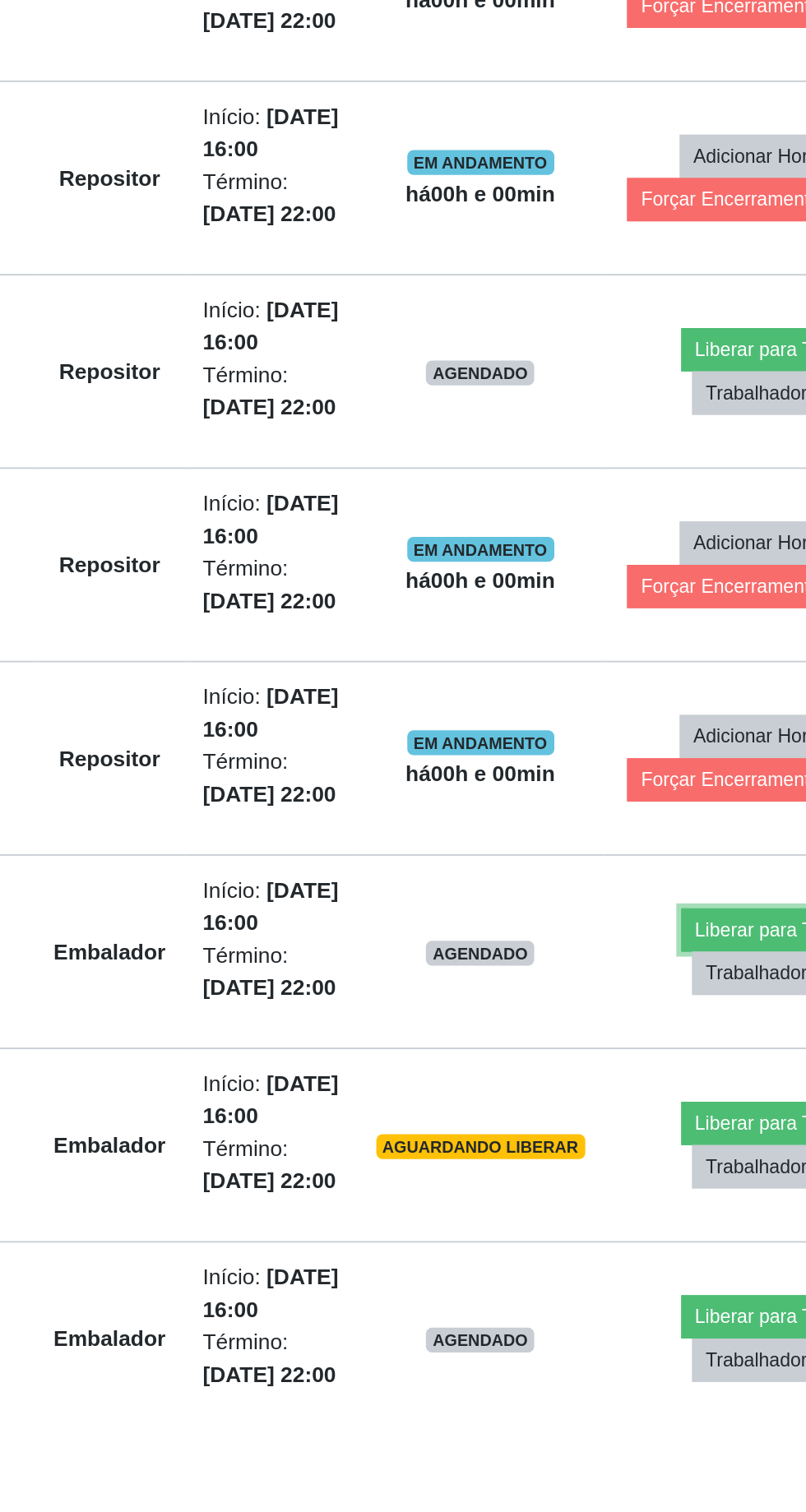
click at [636, 1243] on button "Liberar para Trabalho" at bounding box center [666, 1253] width 111 height 23
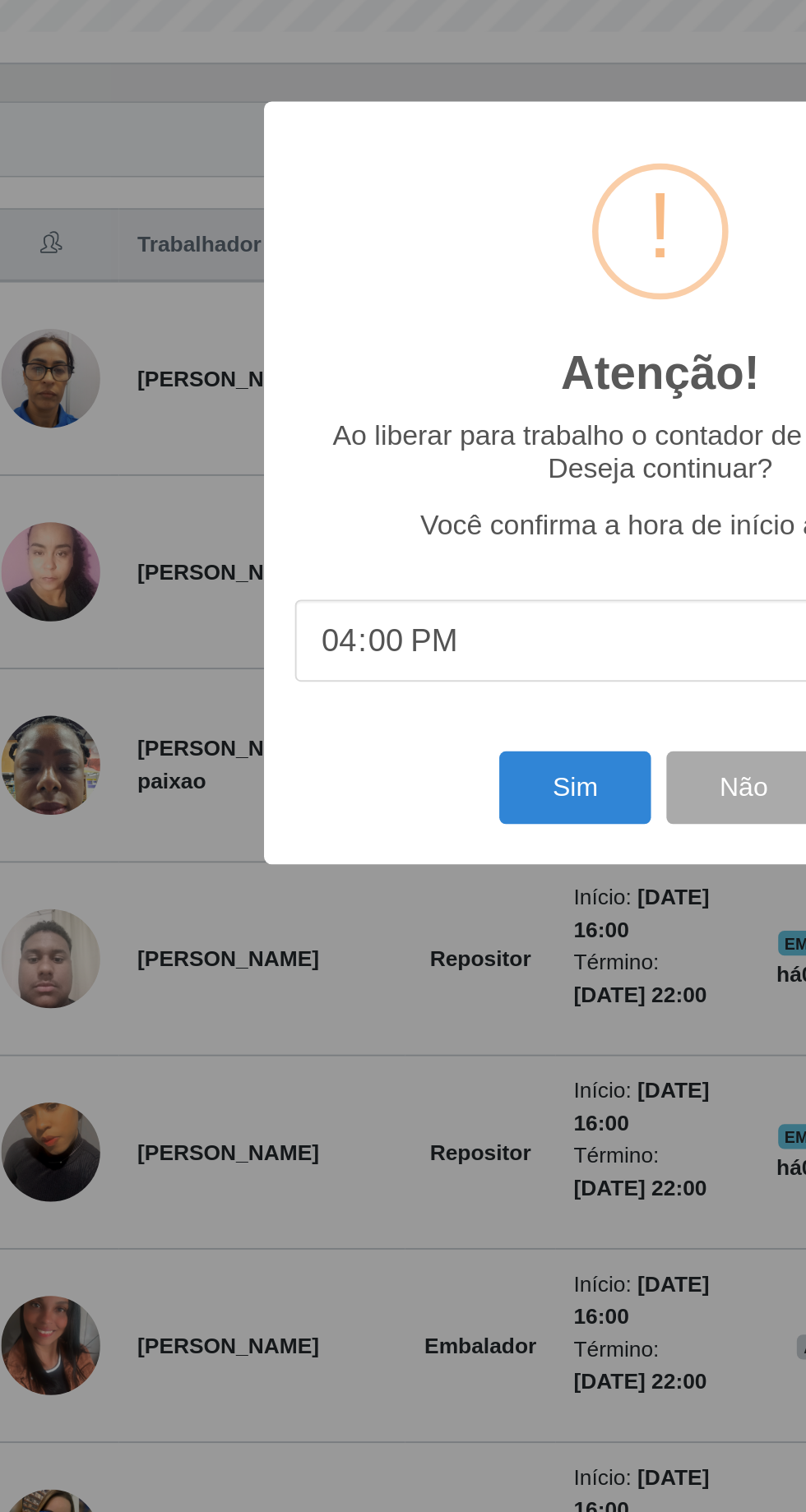
scroll to position [72, 0]
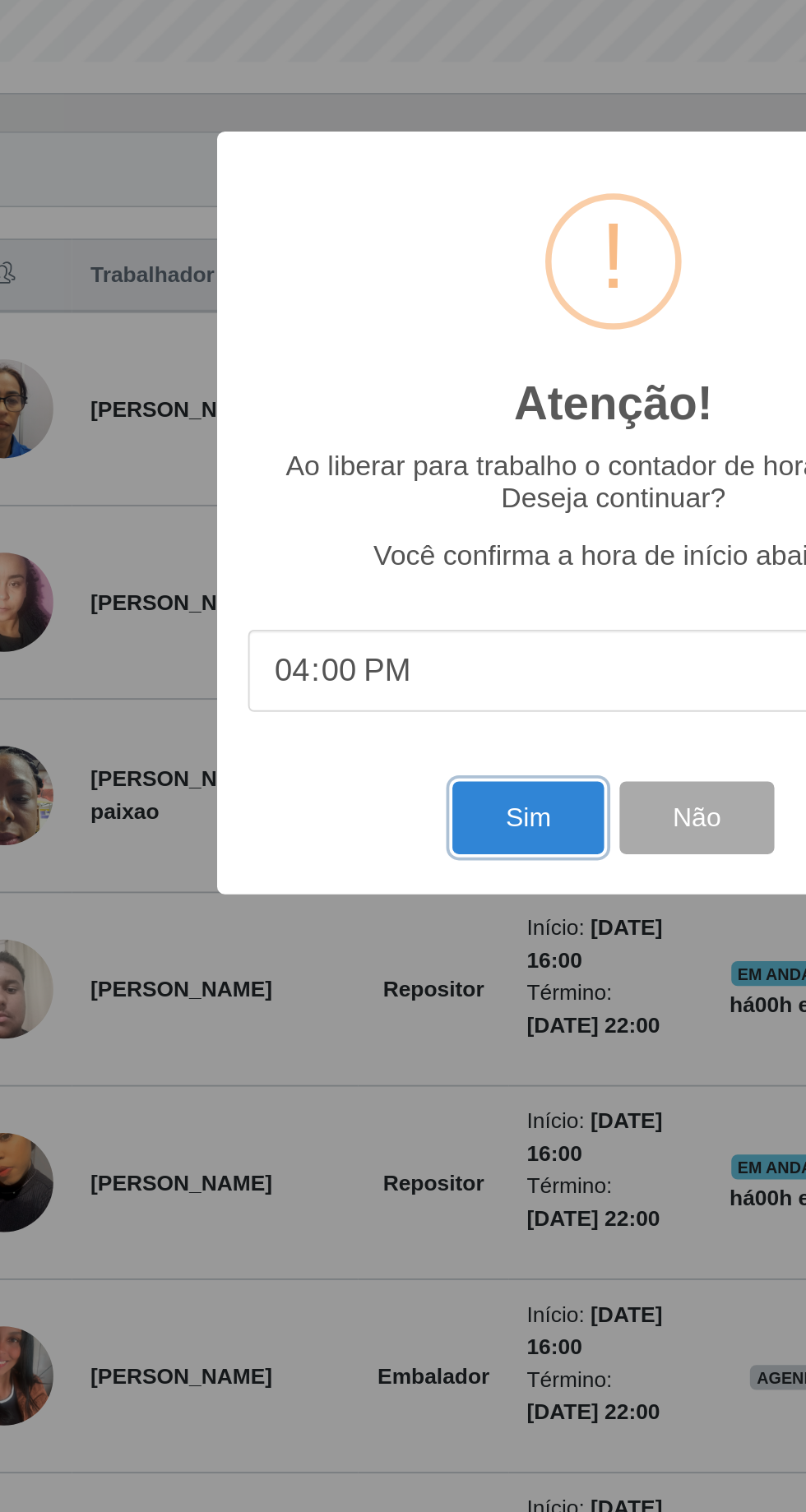
click at [348, 911] on button "Sim" at bounding box center [357, 918] width 80 height 38
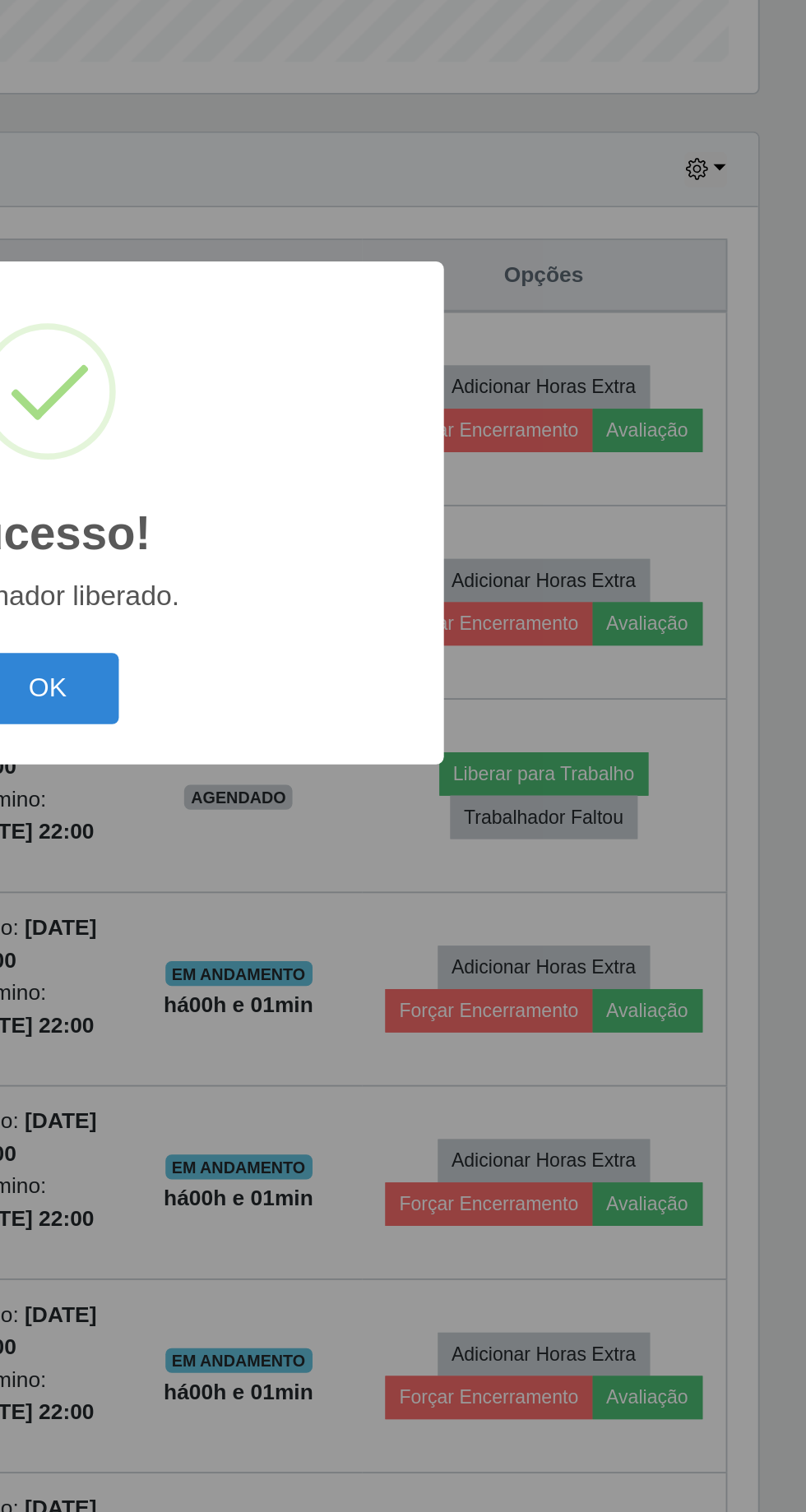
click at [407, 842] on button "OK" at bounding box center [404, 849] width 77 height 38
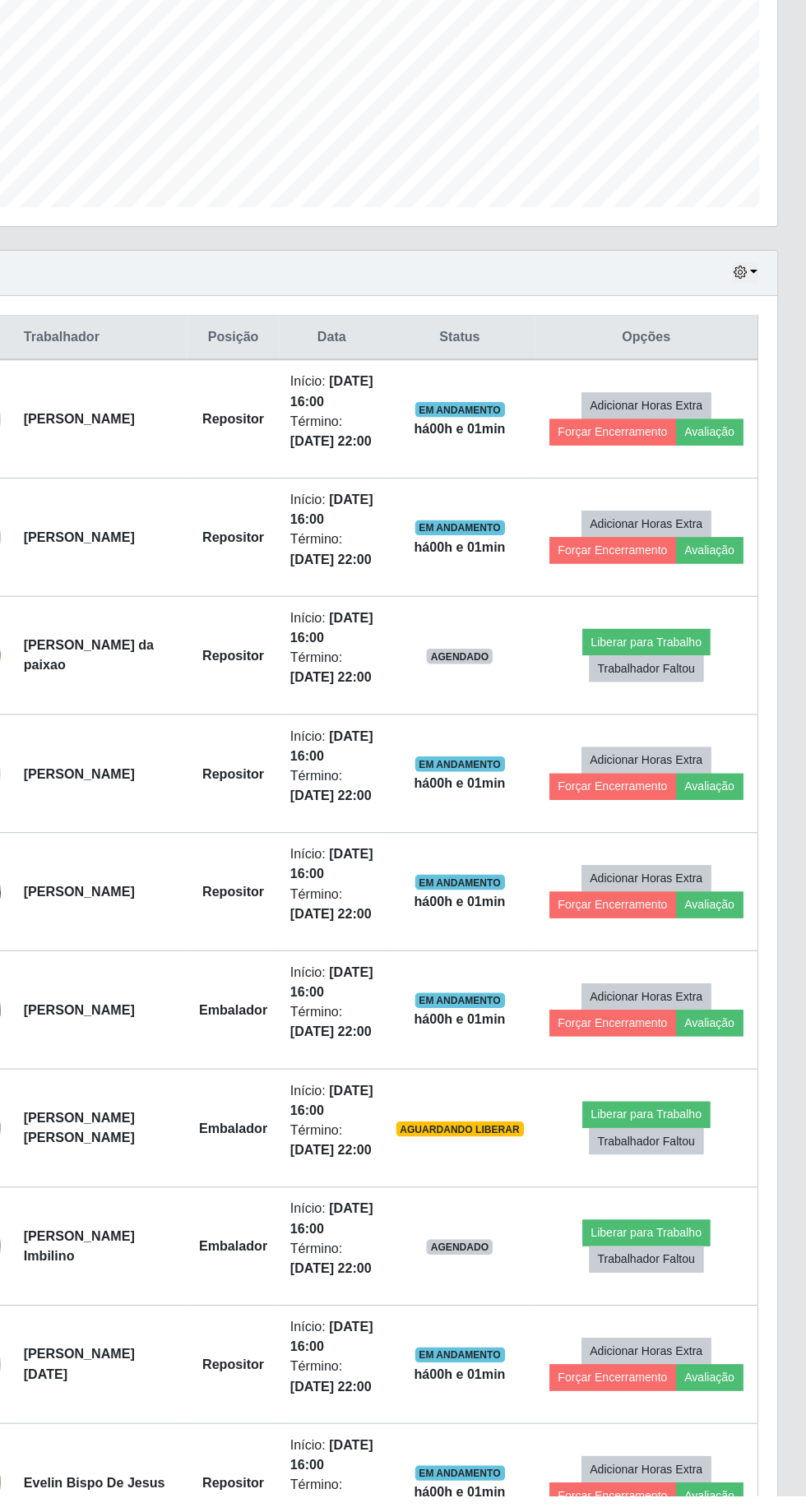
scroll to position [197, 0]
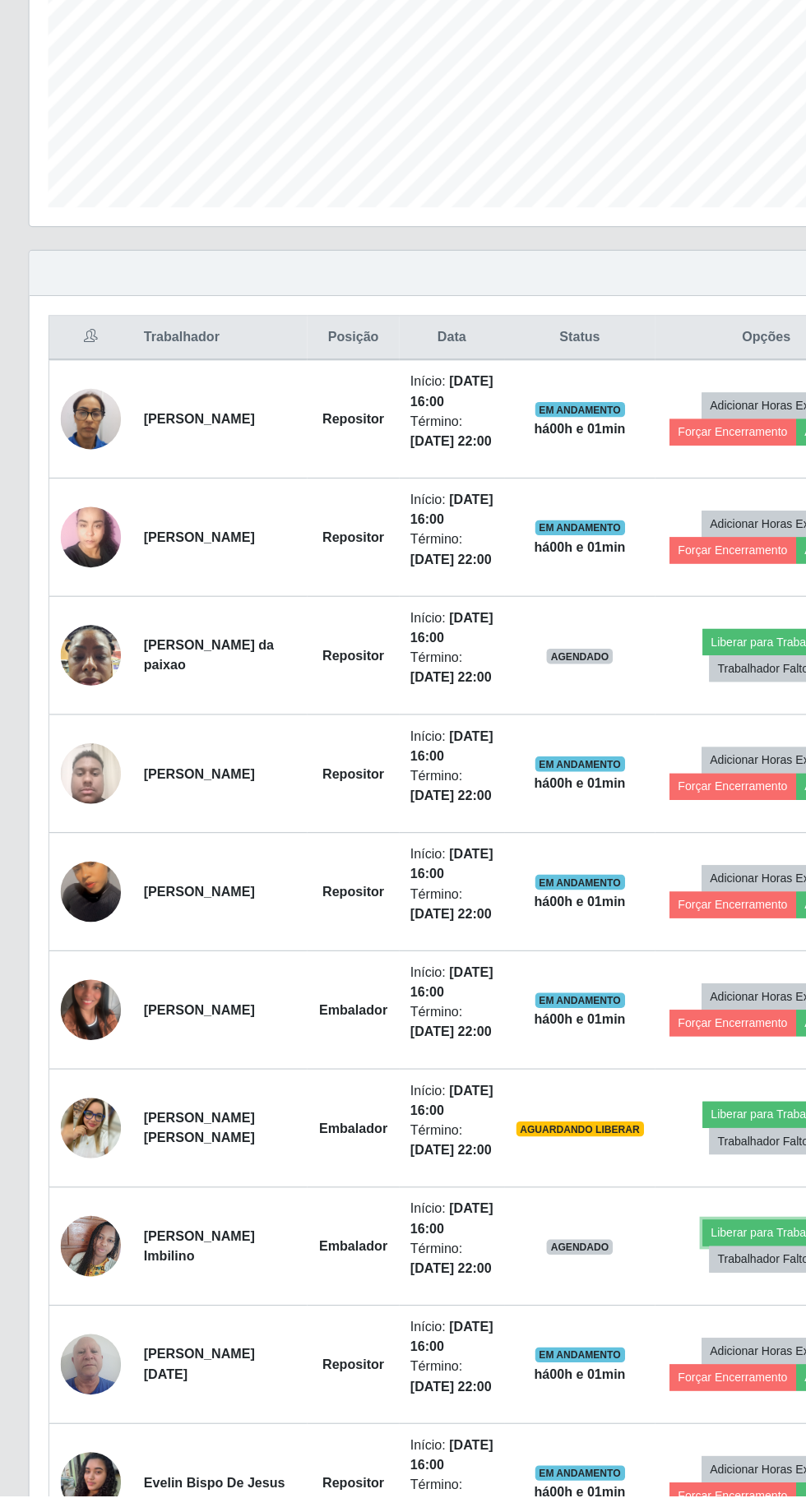
click at [644, 1276] on button "Liberar para Trabalho" at bounding box center [666, 1283] width 111 height 23
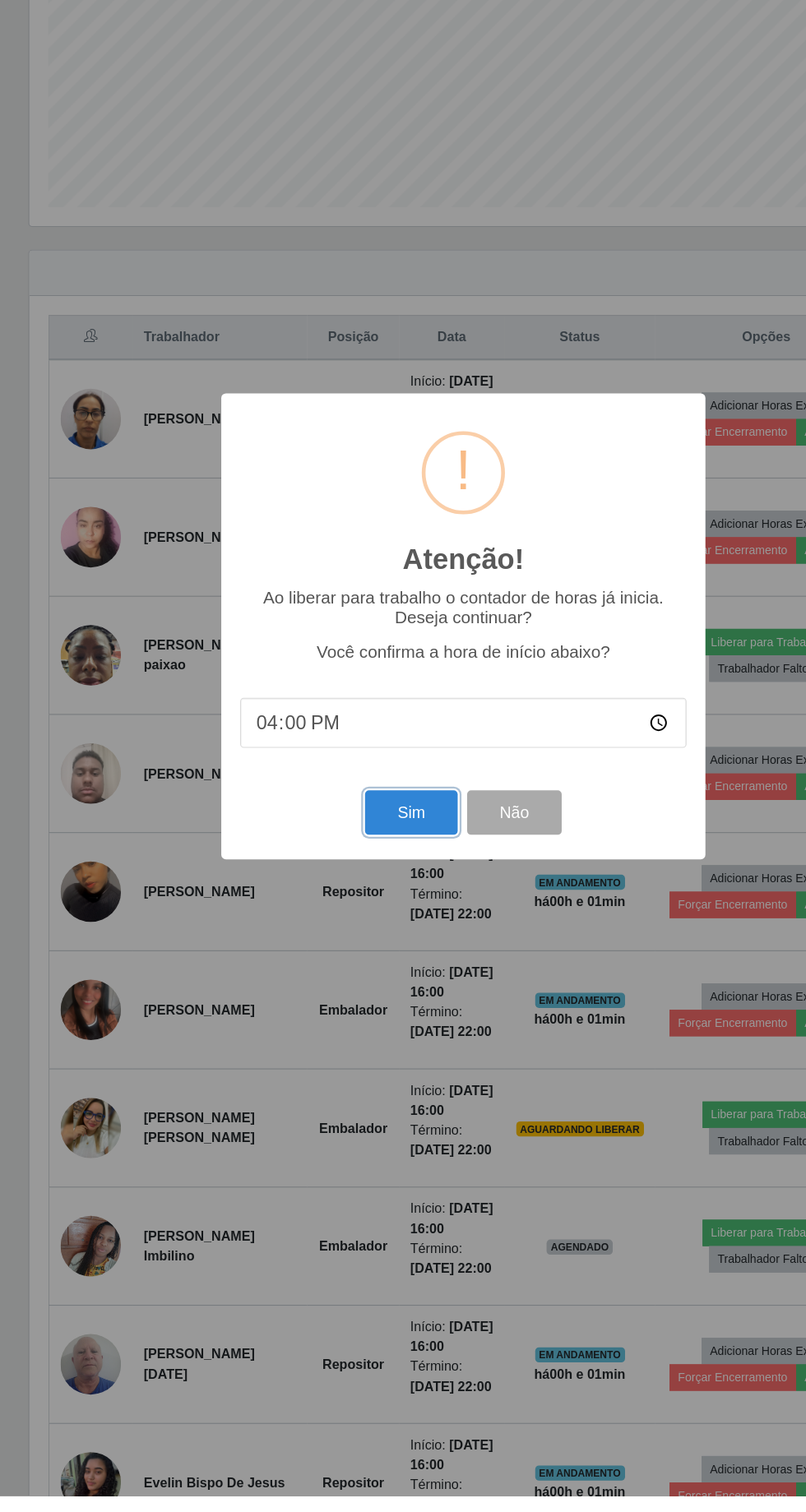
click at [350, 938] on button "Sim" at bounding box center [357, 918] width 80 height 38
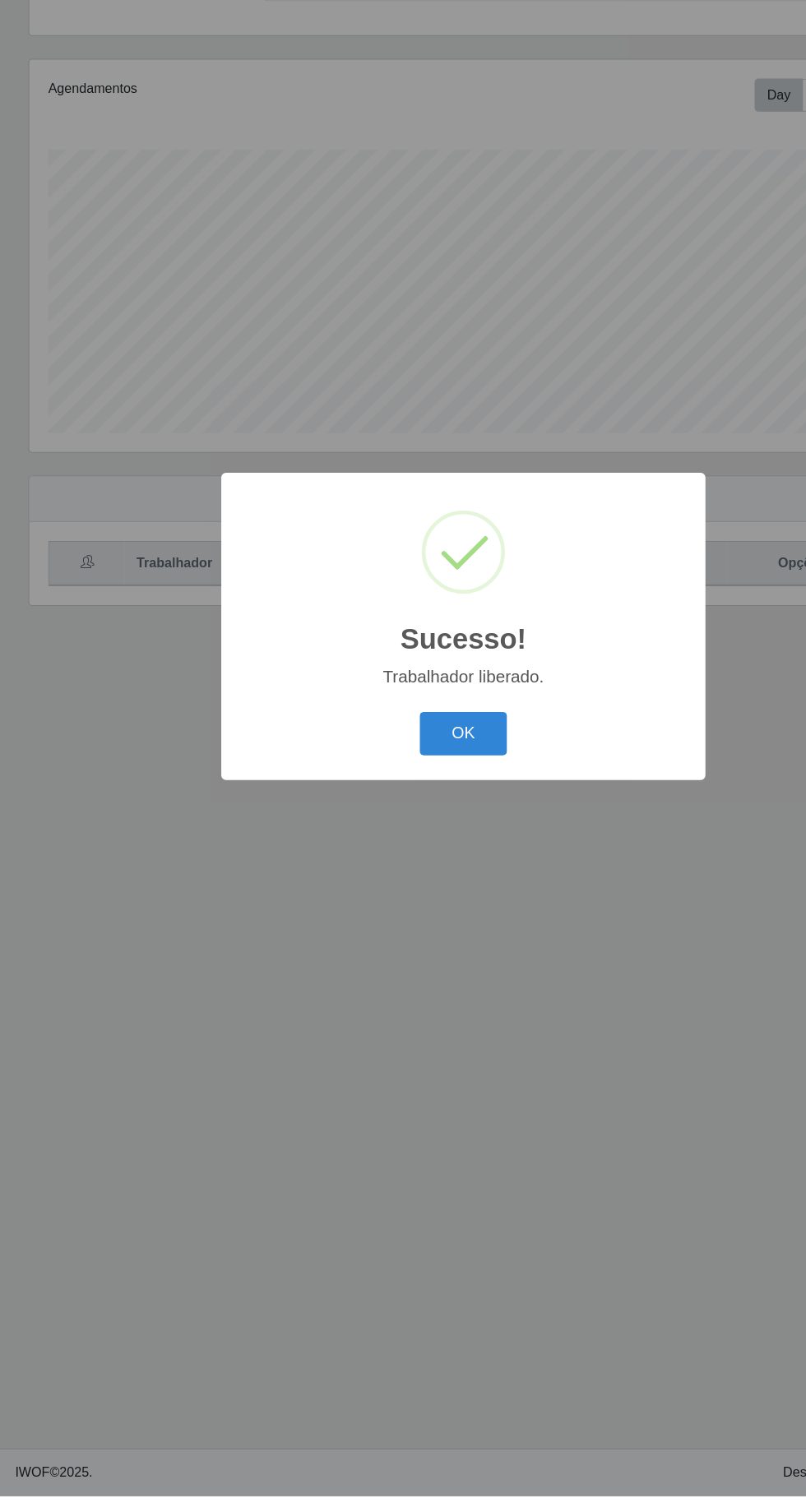
scroll to position [0, 0]
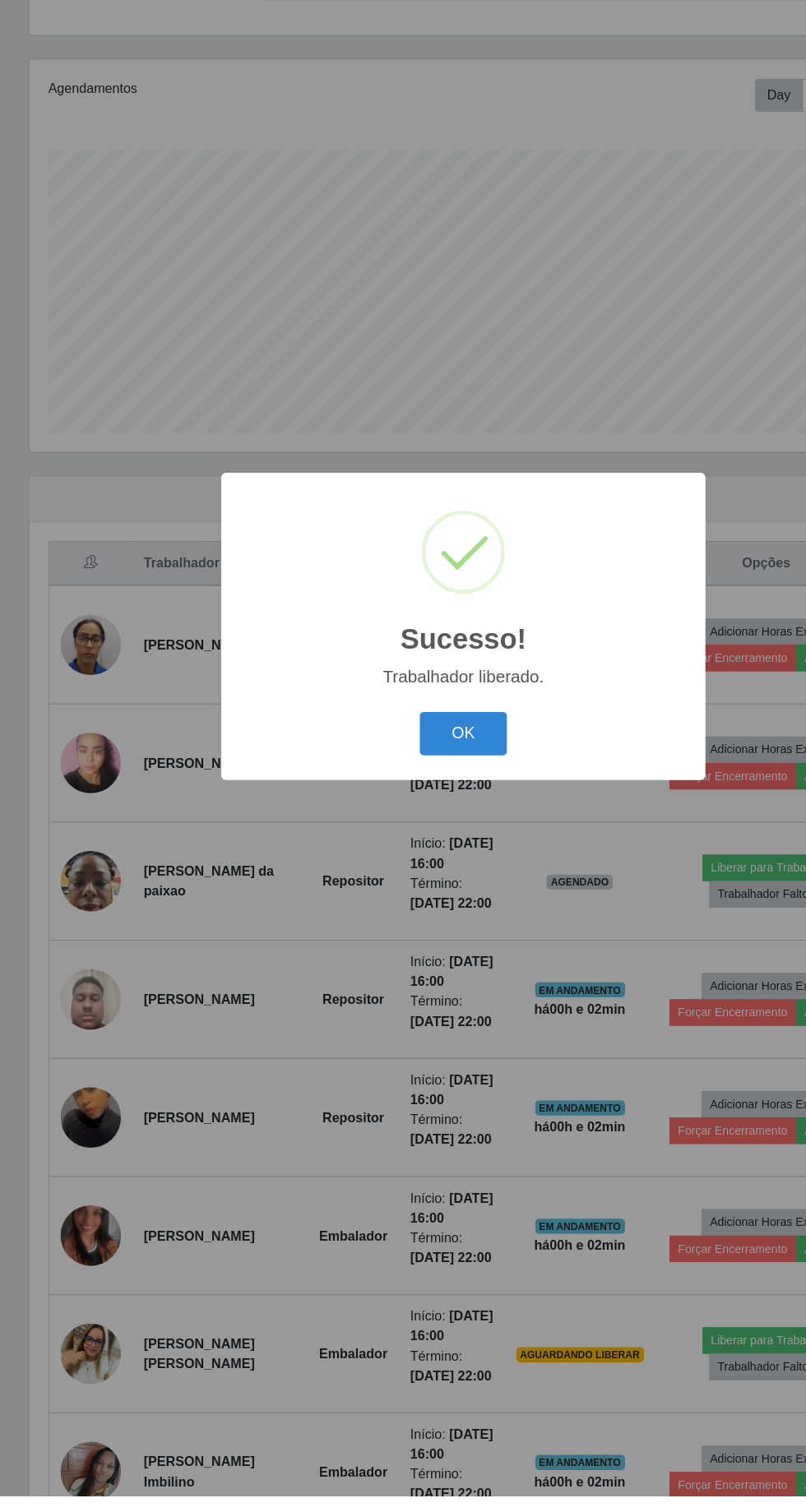
click at [402, 869] on button "OK" at bounding box center [404, 849] width 77 height 38
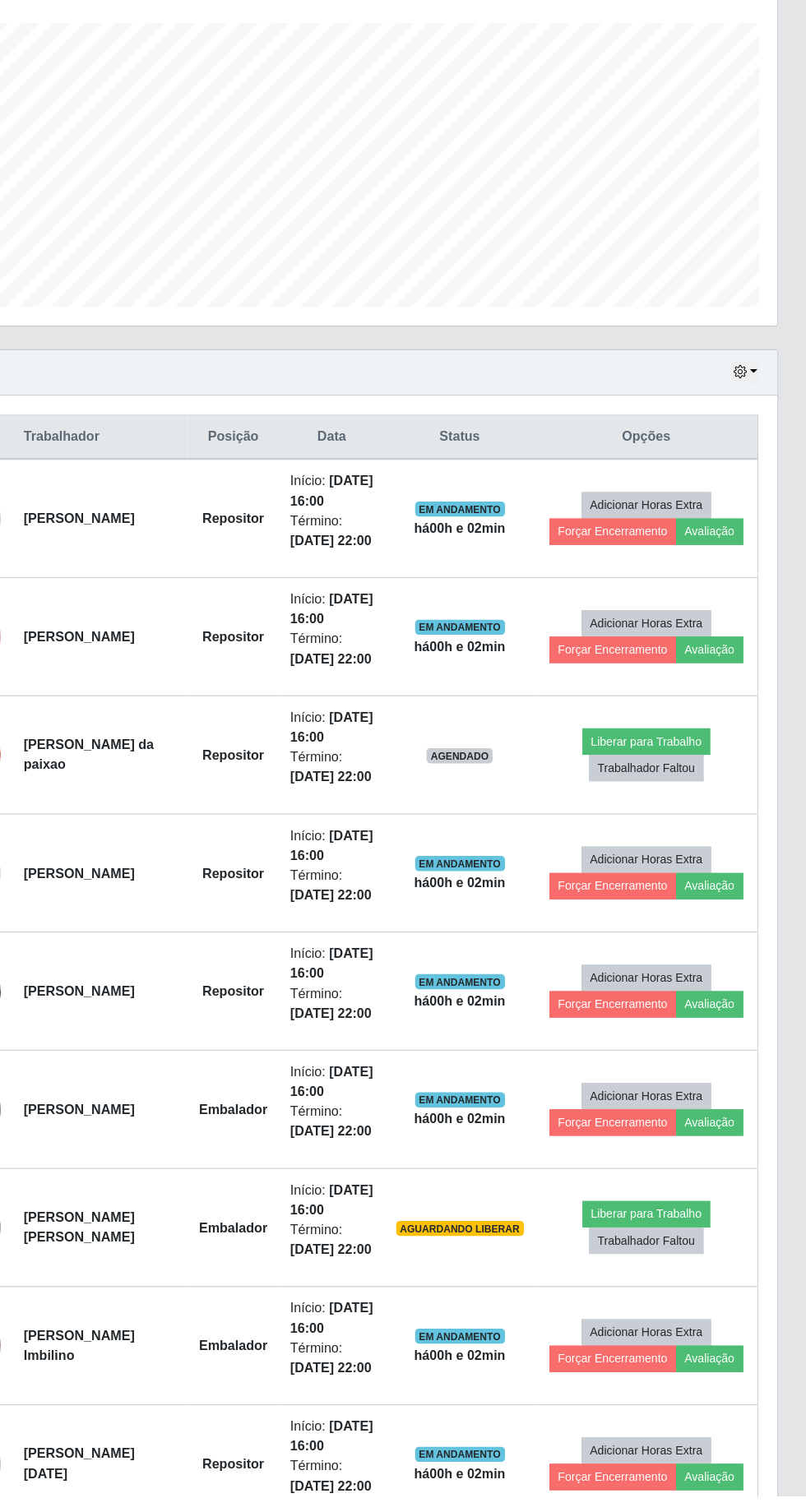
scroll to position [110, 0]
click at [661, 1256] on button "Liberar para Trabalho" at bounding box center [666, 1267] width 111 height 23
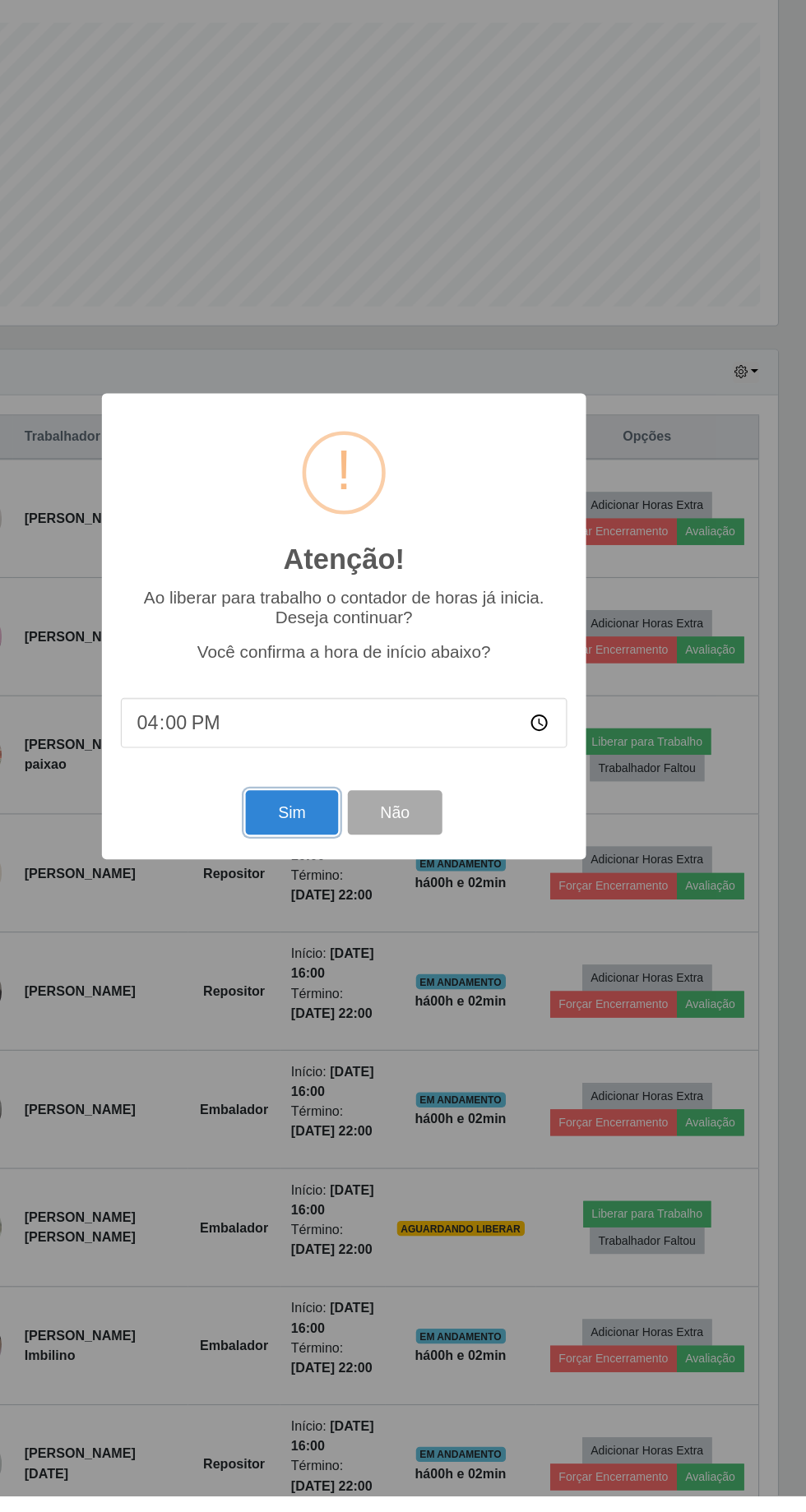
click at [357, 938] on button "Sim" at bounding box center [357, 918] width 80 height 38
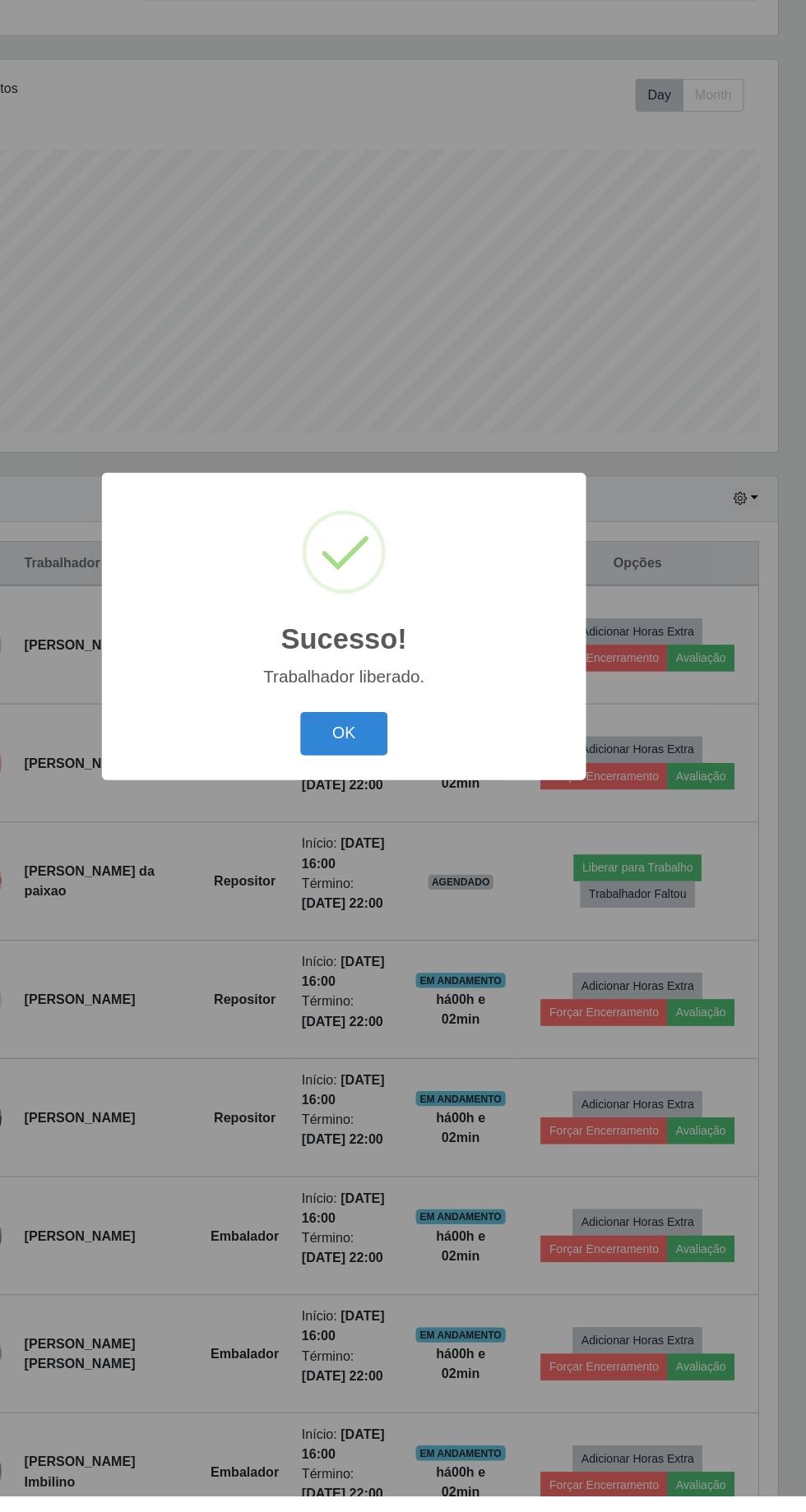
click at [402, 869] on button "OK" at bounding box center [404, 849] width 77 height 38
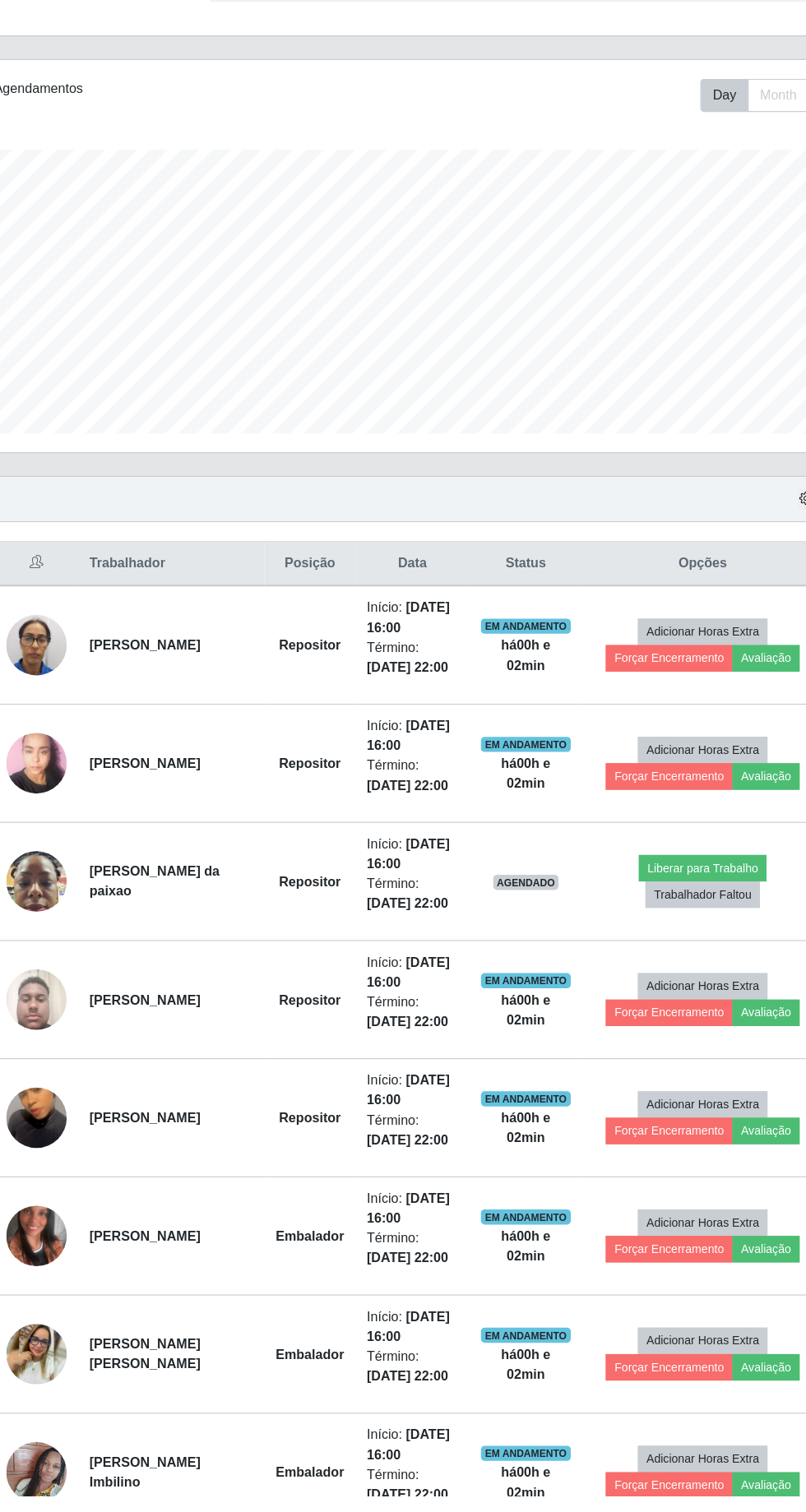
scroll to position [0, 0]
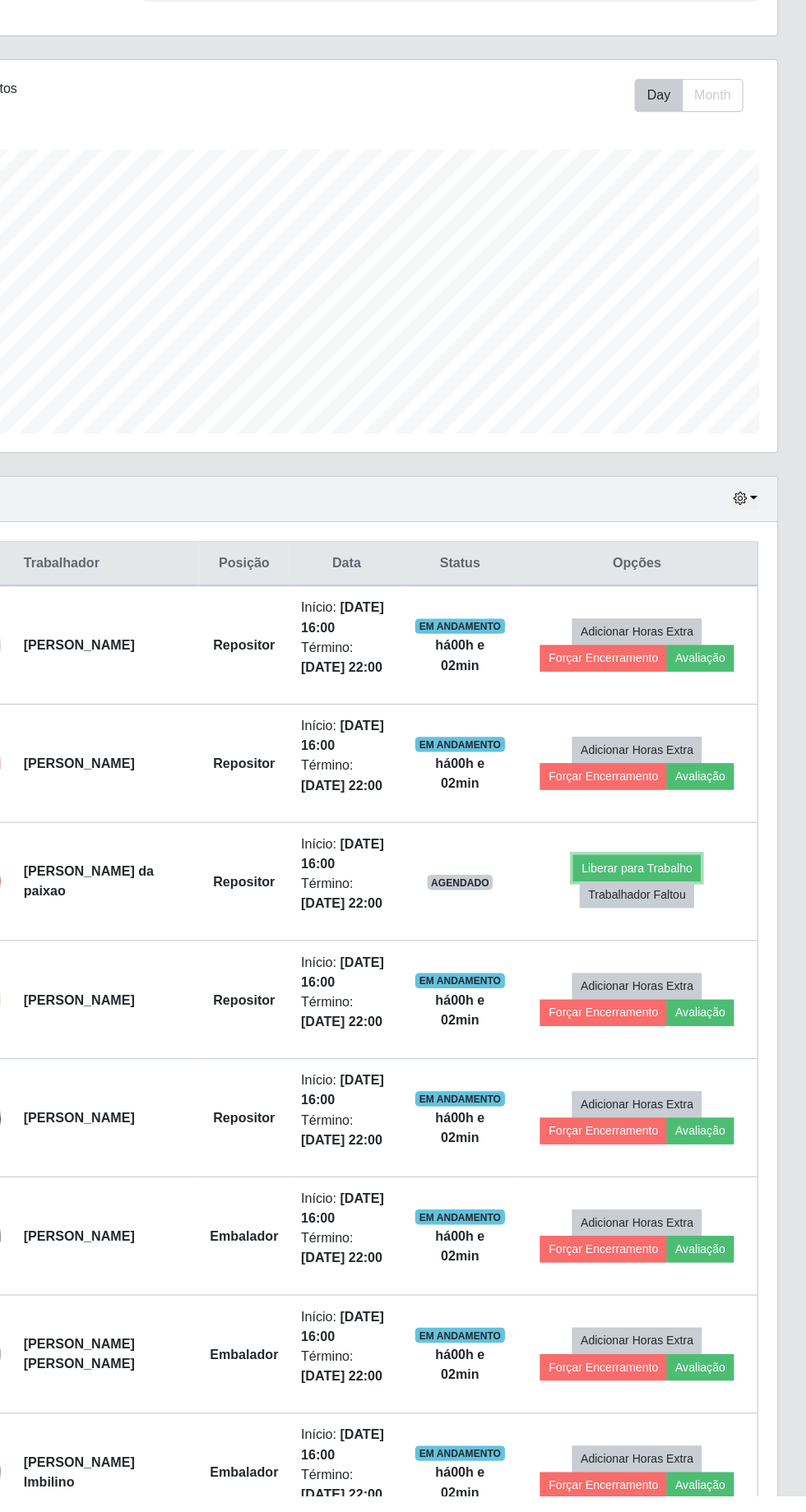
click at [677, 962] on button "Liberar para Trabalho" at bounding box center [658, 966] width 111 height 23
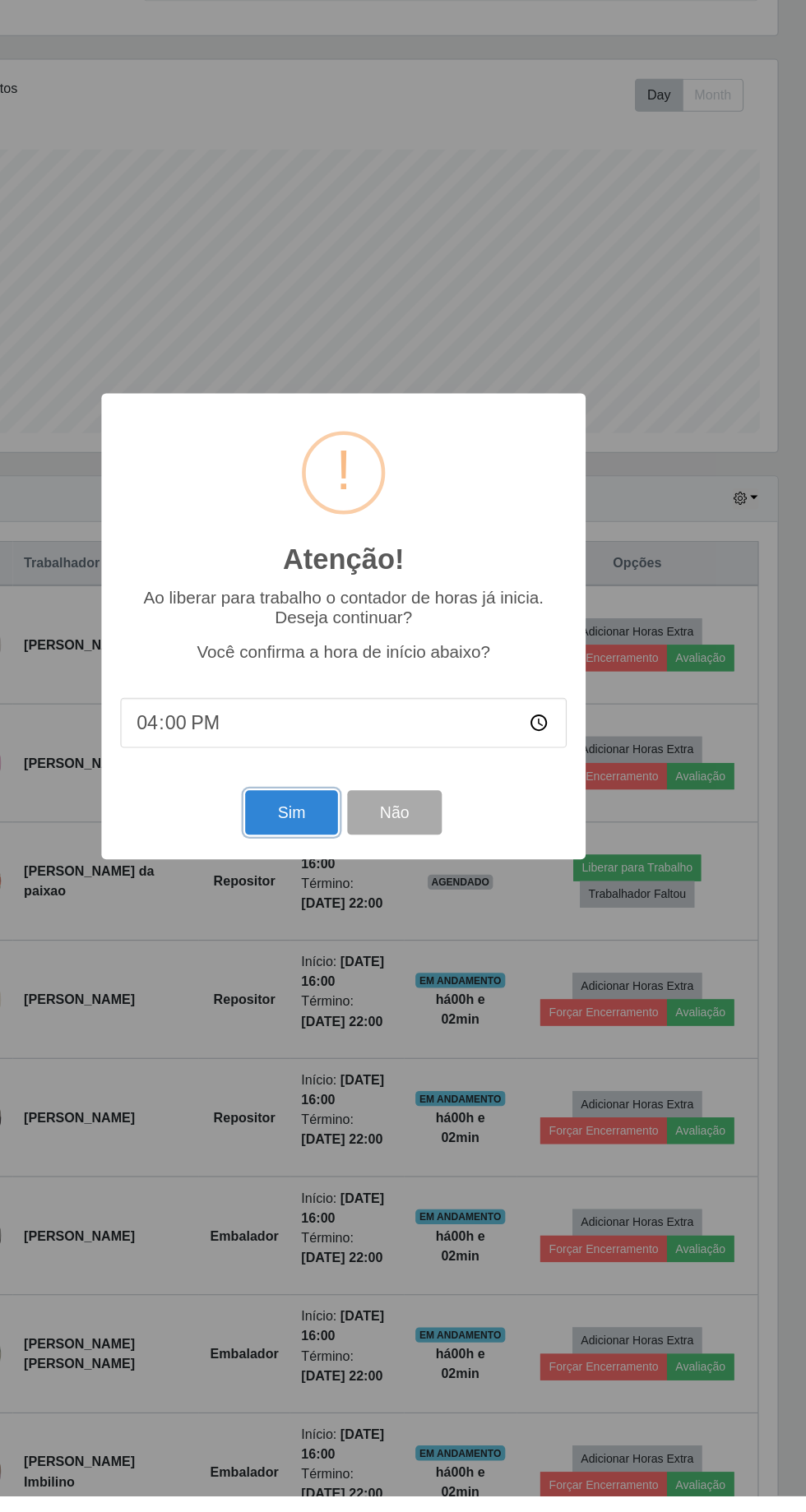
click at [346, 938] on button "Sim" at bounding box center [357, 918] width 80 height 38
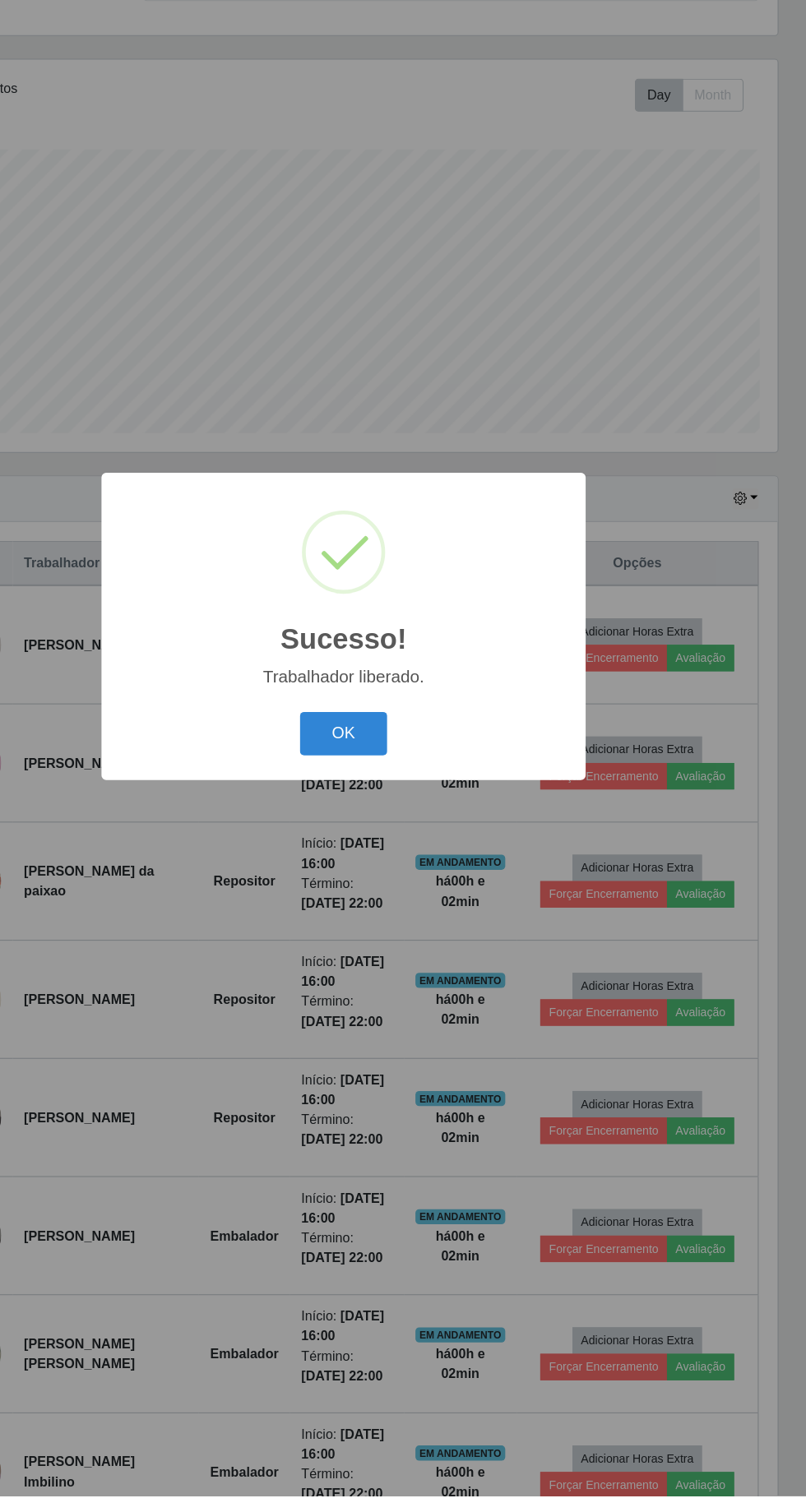
click at [770, 555] on div "Sucesso! × Trabalhador liberado. OK Cancel" at bounding box center [403, 756] width 806 height 1512
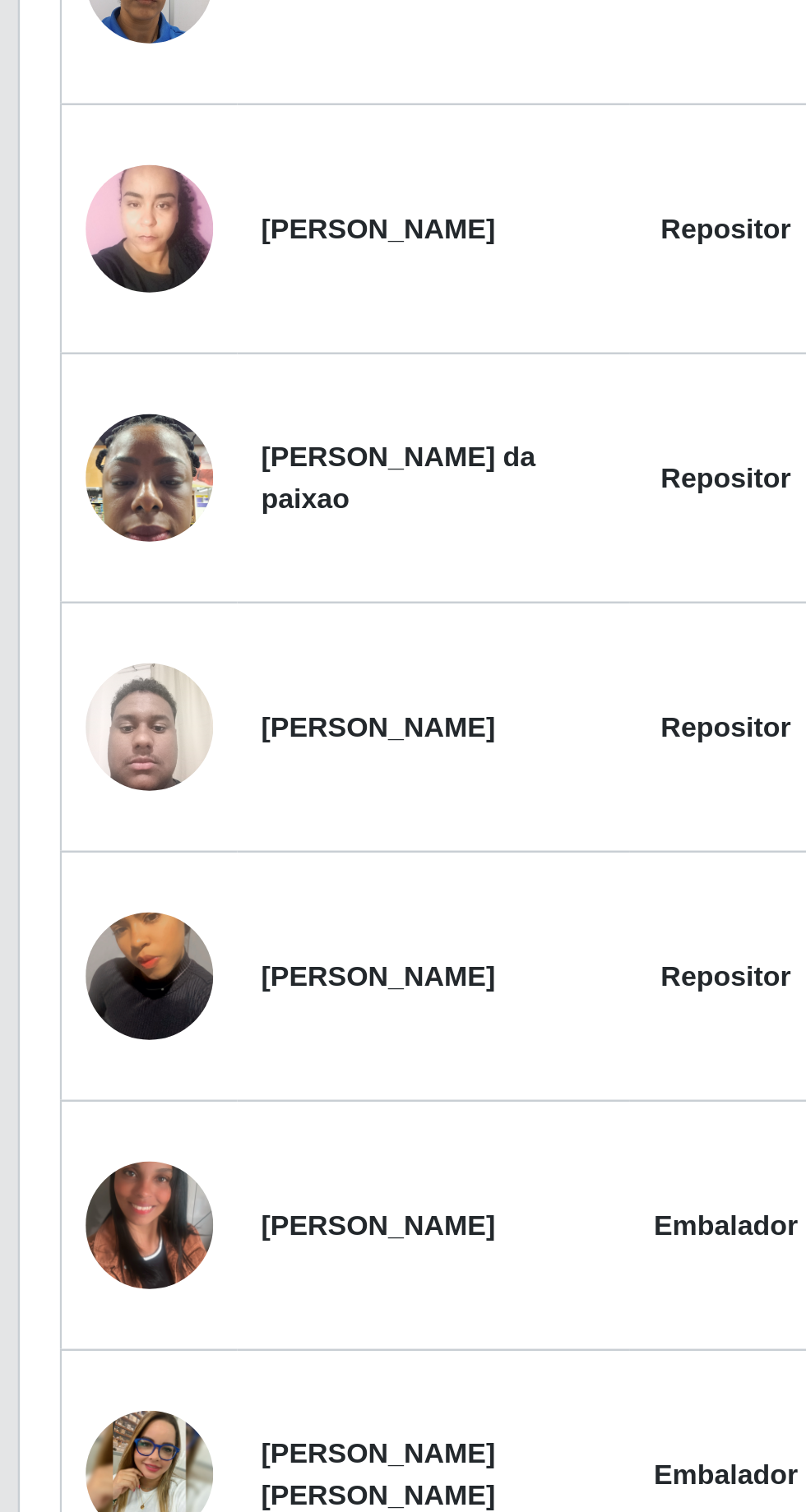
scroll to position [196, 0]
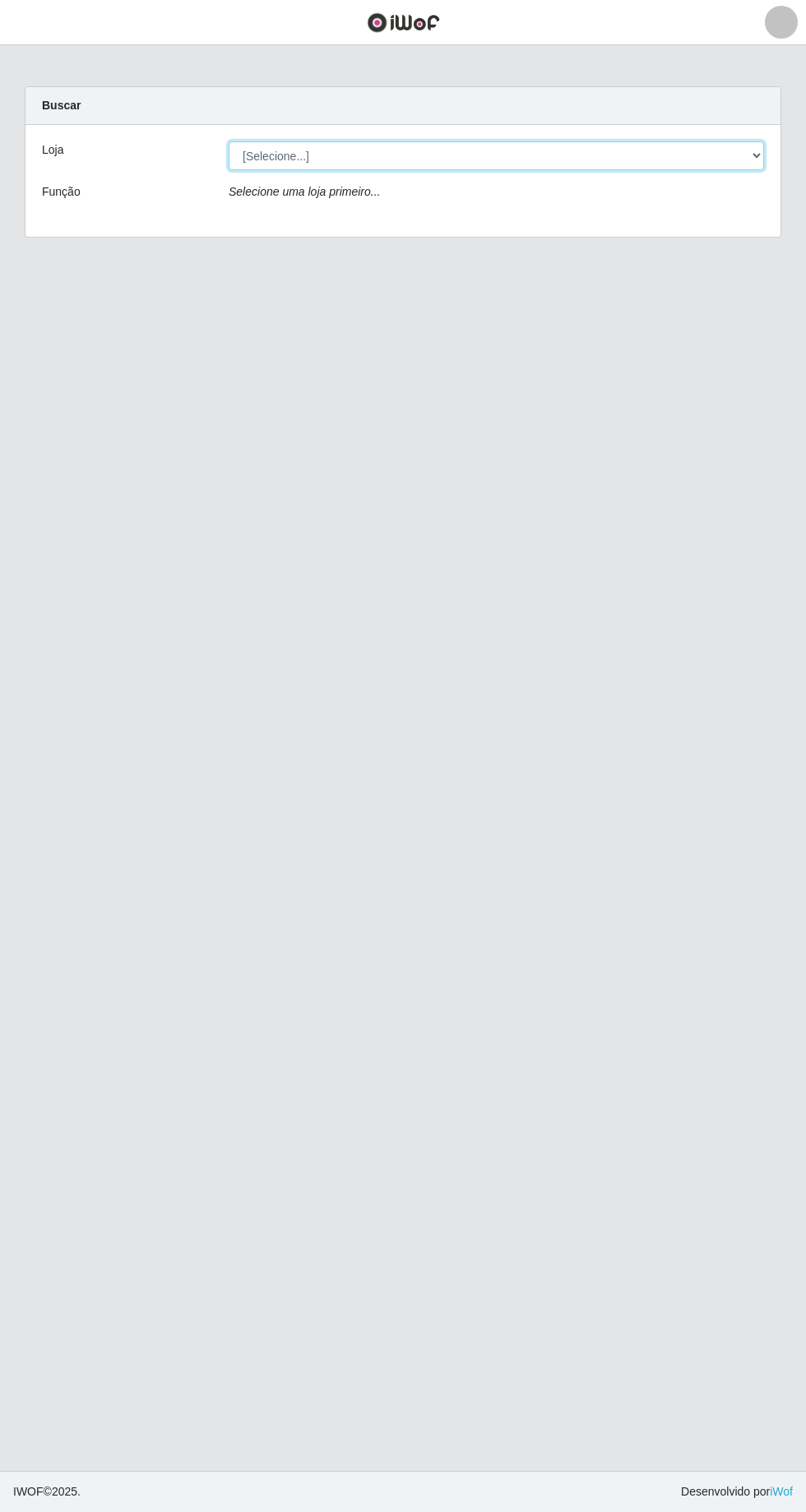
click at [754, 168] on select "[Selecione...] [GEOGRAPHIC_DATA] - [GEOGRAPHIC_DATA] - [GEOGRAPHIC_DATA] - [GEO…" at bounding box center [496, 156] width 535 height 29
select select "508"
click at [229, 141] on select "[Selecione...] Carone - Itapuã Carone - Praia da Costa Sempre Tem - Jardim Camb…" at bounding box center [496, 156] width 535 height 29
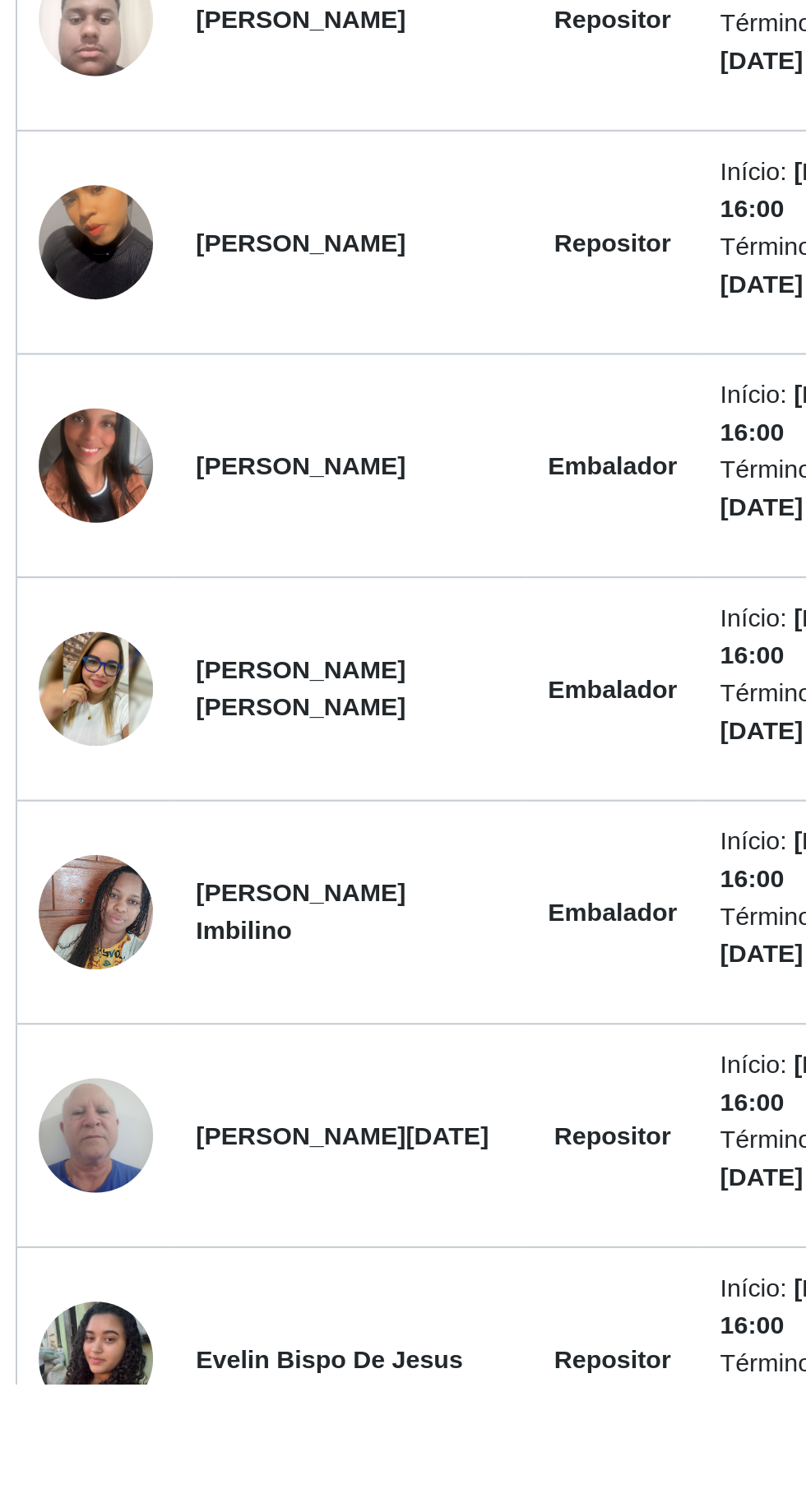
scroll to position [196, 0]
